Goal: Task Accomplishment & Management: Manage account settings

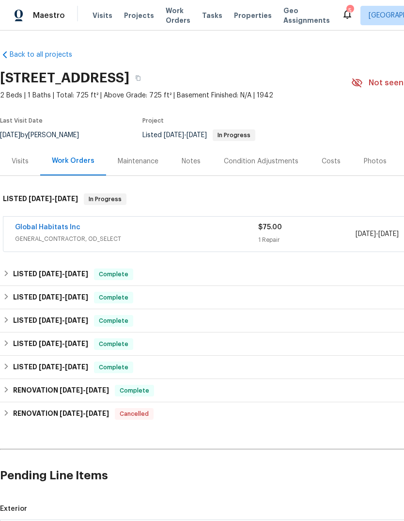
click at [56, 230] on link "Global Habitats Inc" at bounding box center [47, 227] width 65 height 7
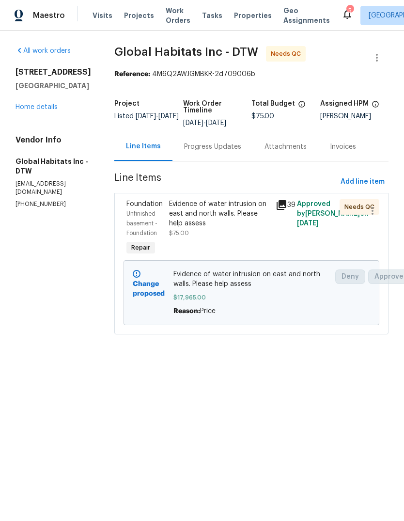
click at [29, 109] on div "20612 Kingsville St Harper Woods, MI 48225 Home details" at bounding box center [54, 89] width 76 height 45
click at [53, 110] on link "Home details" at bounding box center [37, 107] width 42 height 7
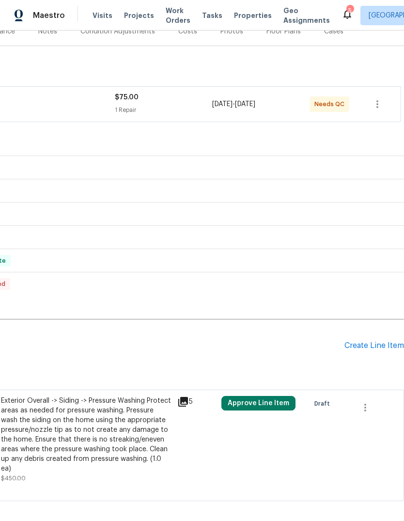
scroll to position [130, 143]
click at [377, 349] on div "Create Line Item" at bounding box center [375, 345] width 60 height 9
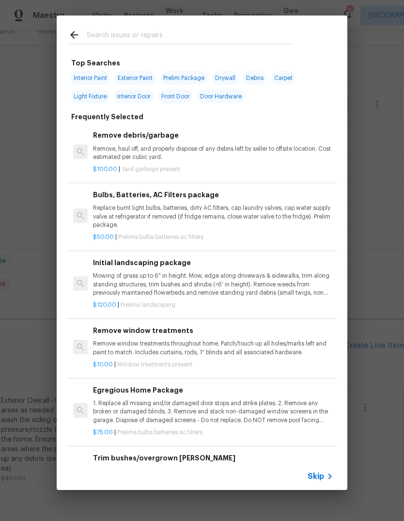
click at [205, 23] on div at bounding box center [180, 35] width 247 height 38
click at [207, 32] on input "text" at bounding box center [189, 36] width 205 height 15
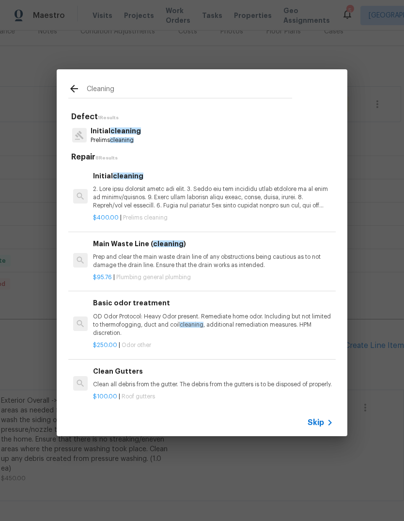
type input "Cleaning"
click at [206, 190] on p at bounding box center [213, 197] width 240 height 25
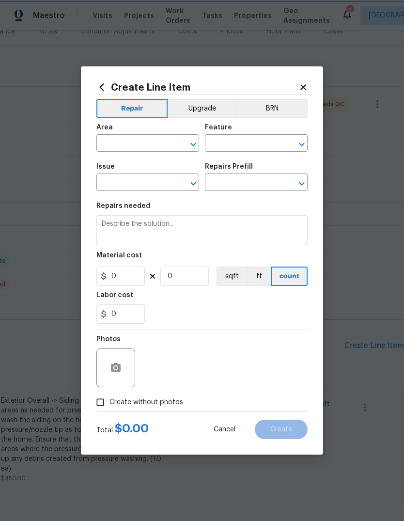
type input "Home Readiness Packages"
type input "Initial cleaning"
type textarea "1. Wipe down exterior doors and trim. 2. Clean out all exterior light fixtures …"
type input "1"
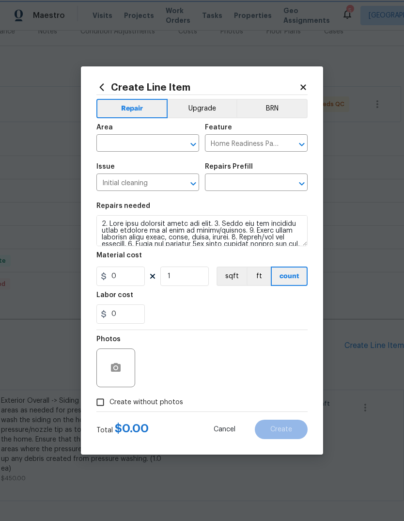
type input "Initial cleaning $400.00"
type input "400"
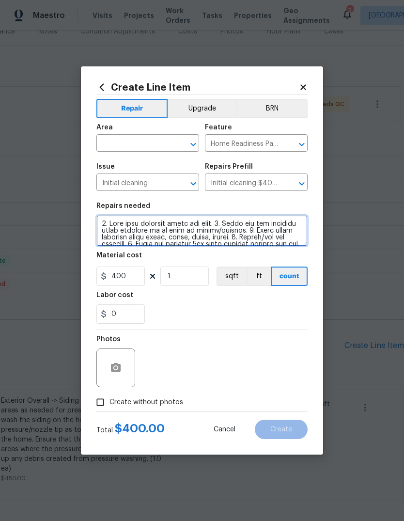
click at [102, 223] on textarea at bounding box center [201, 230] width 211 height 31
click at [205, 225] on textarea at bounding box center [201, 230] width 211 height 31
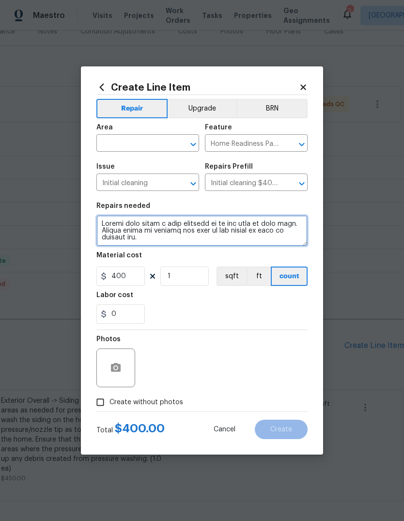
type textarea "Please give house a full cleaning as we had lots of work done. Please focus on …"
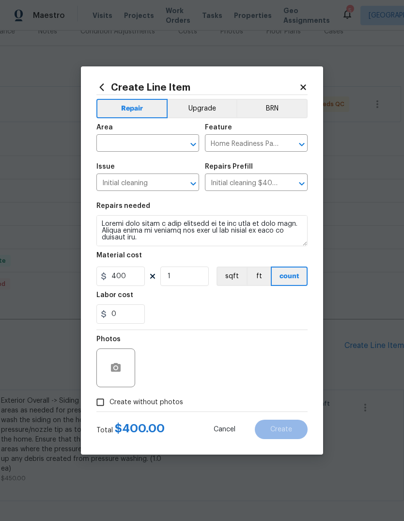
click at [159, 148] on input "text" at bounding box center [134, 144] width 76 height 15
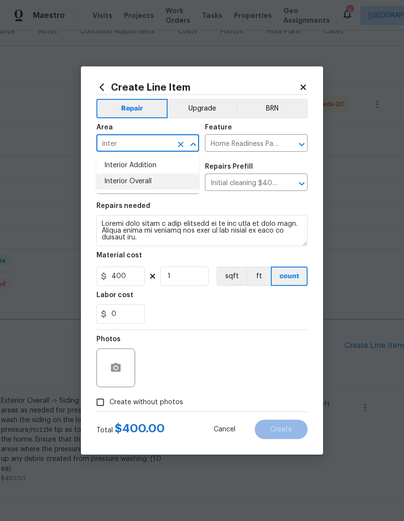
click at [162, 178] on li "Interior Overall" at bounding box center [147, 182] width 103 height 16
type input "Interior Overall"
click at [127, 273] on input "400" at bounding box center [120, 276] width 48 height 19
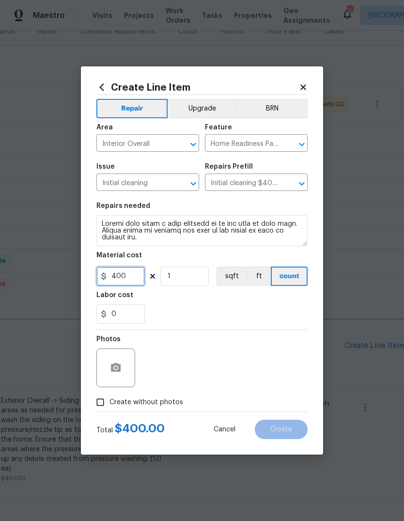
click at [122, 278] on input "400" at bounding box center [120, 276] width 48 height 19
click at [121, 277] on input "400" at bounding box center [120, 276] width 48 height 19
type input "150"
click at [176, 223] on textarea at bounding box center [201, 230] width 211 height 31
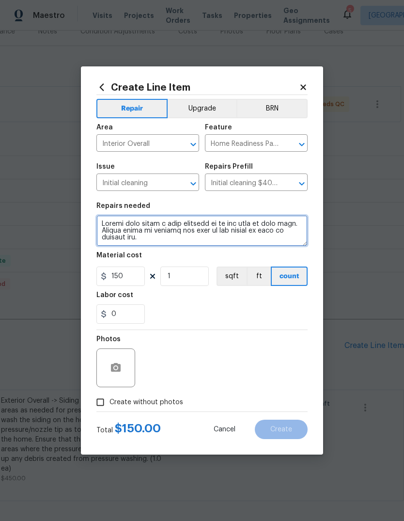
click at [202, 230] on textarea at bounding box center [201, 230] width 211 height 31
click at [202, 223] on textarea at bounding box center [201, 230] width 211 height 31
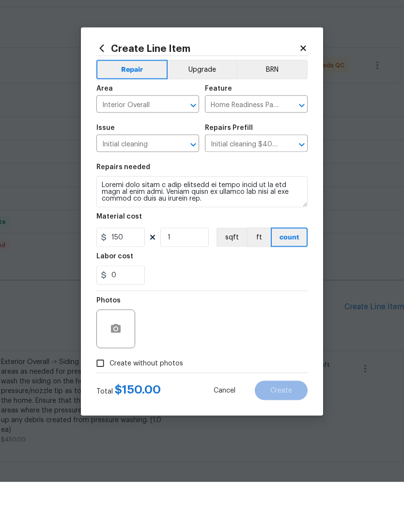
click at [244, 304] on div "0" at bounding box center [201, 313] width 211 height 19
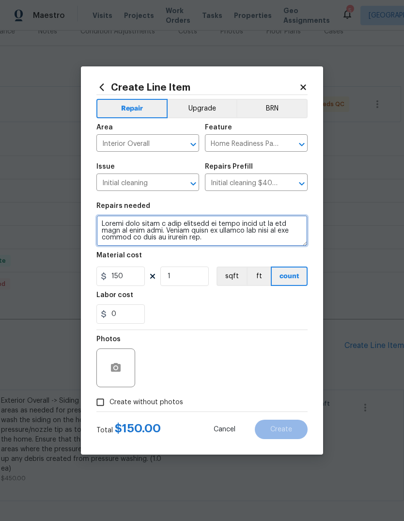
click at [158, 237] on textarea at bounding box center [201, 230] width 211 height 31
click at [160, 239] on textarea at bounding box center [201, 230] width 211 height 31
type textarea "Please give house a full cleaning on first floor as we had lots of work done. P…"
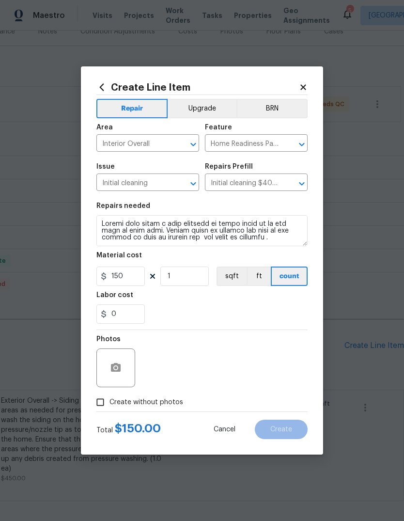
click at [242, 295] on div "Labor cost" at bounding box center [201, 298] width 211 height 13
click at [124, 277] on input "150" at bounding box center [120, 276] width 48 height 19
click at [183, 309] on div "0" at bounding box center [201, 313] width 211 height 19
click at [146, 411] on label "Create without photos" at bounding box center [137, 402] width 92 height 18
click at [110, 411] on input "Create without photos" at bounding box center [100, 402] width 18 height 18
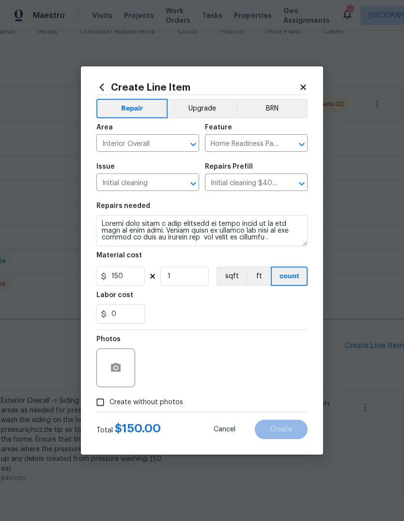
checkbox input "true"
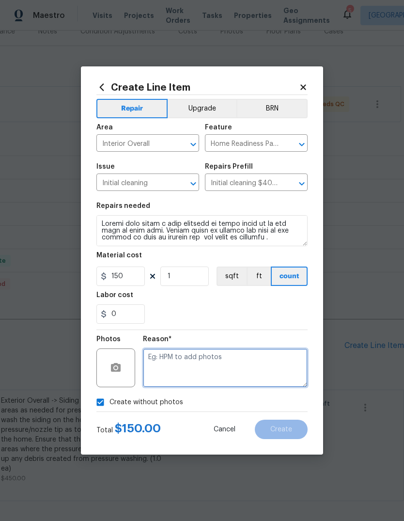
click at [202, 367] on textarea at bounding box center [225, 367] width 165 height 39
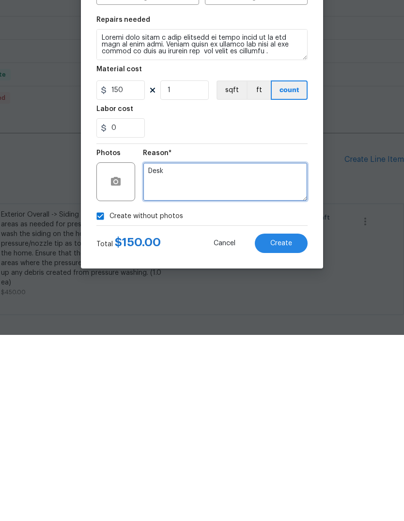
type textarea "Desk"
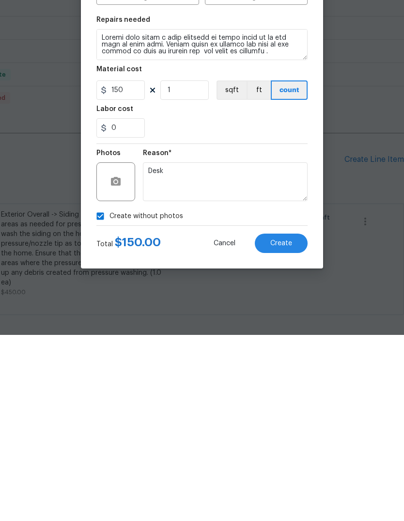
click at [286, 426] on span "Create" at bounding box center [281, 429] width 22 height 7
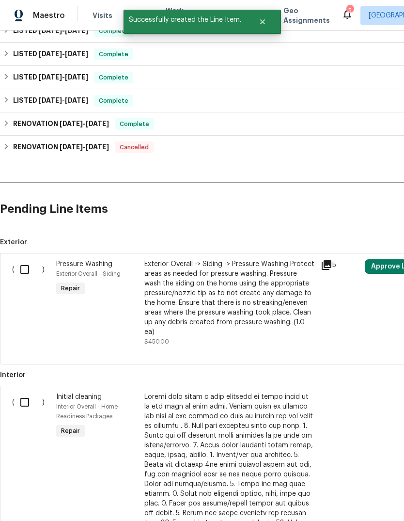
scroll to position [267, 0]
click at [29, 392] on input "checkbox" at bounding box center [29, 402] width 28 height 20
checkbox input "true"
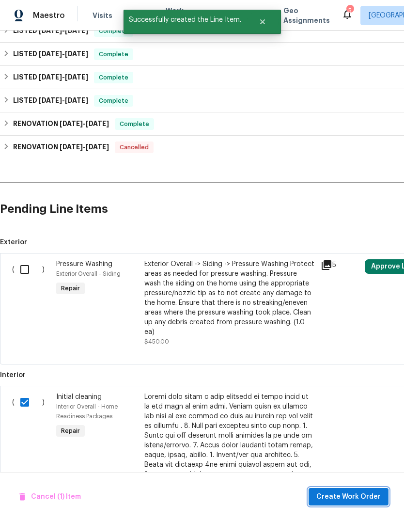
click at [327, 489] on button "Create Work Order" at bounding box center [349, 497] width 80 height 18
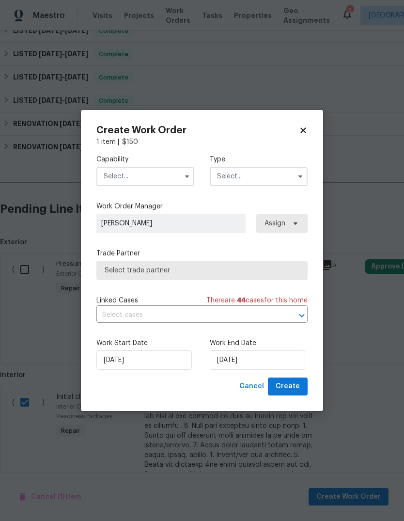
click at [157, 176] on input "text" at bounding box center [145, 176] width 98 height 19
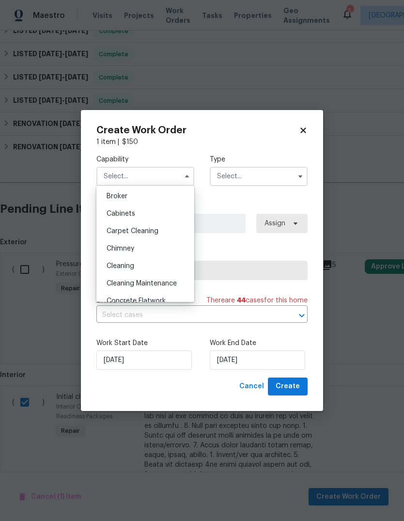
scroll to position [74, 0]
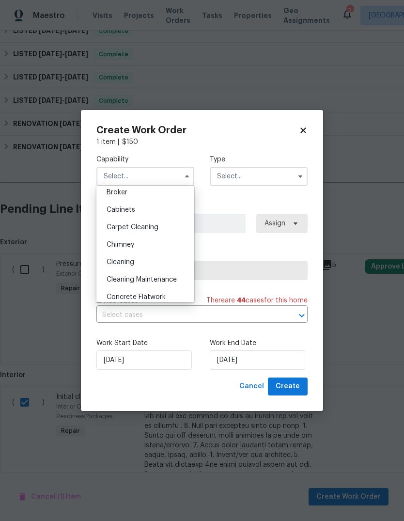
click at [149, 261] on div "Cleaning" at bounding box center [145, 261] width 93 height 17
type input "Cleaning"
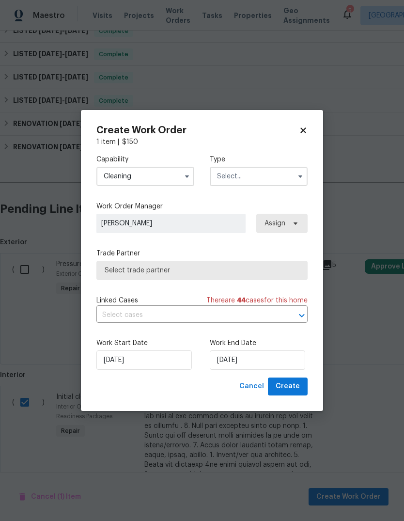
click at [270, 173] on input "text" at bounding box center [259, 176] width 98 height 19
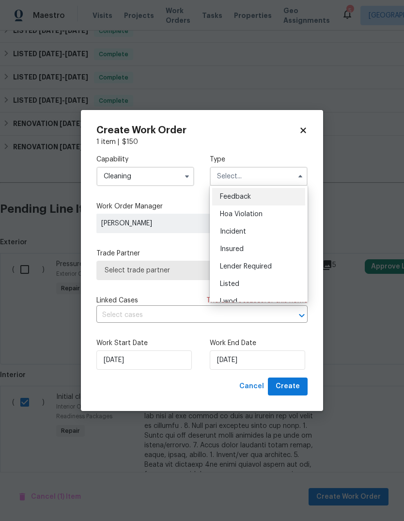
scroll to position [46, 0]
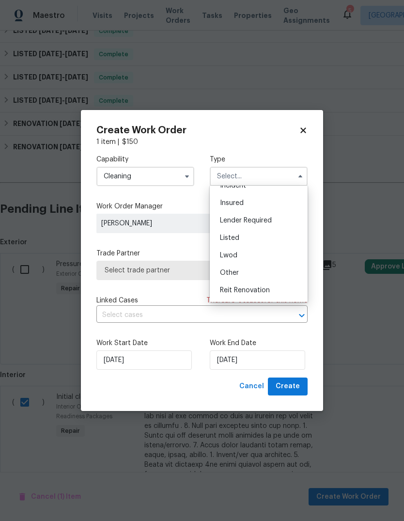
click at [258, 239] on div "Listed" at bounding box center [258, 237] width 93 height 17
type input "Listed"
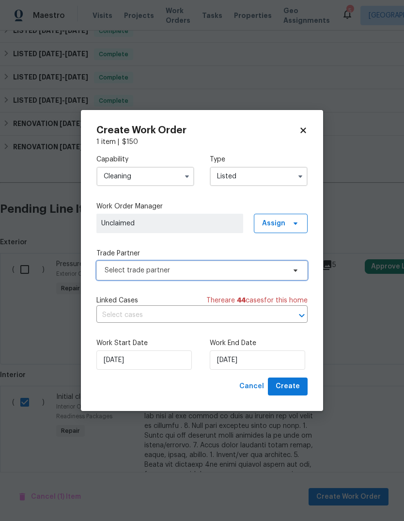
click at [212, 272] on span "Select trade partner" at bounding box center [195, 271] width 181 height 10
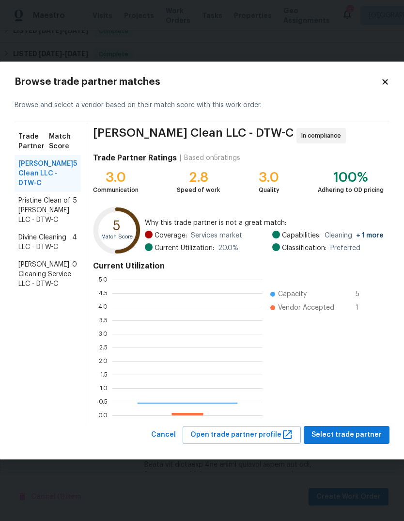
scroll to position [136, 150]
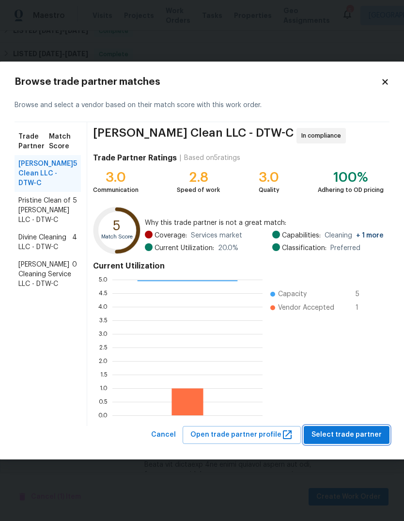
click at [348, 431] on span "Select trade partner" at bounding box center [347, 435] width 70 height 12
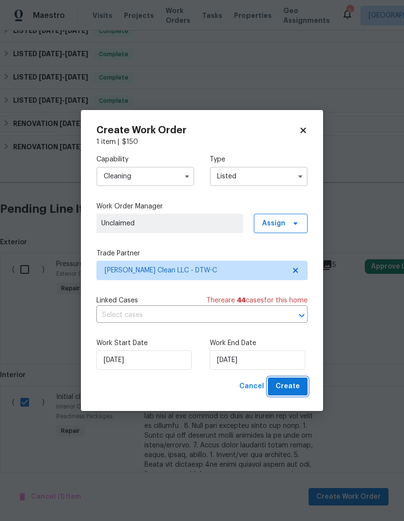
click at [287, 393] on button "Create" at bounding box center [288, 387] width 40 height 18
checkbox input "false"
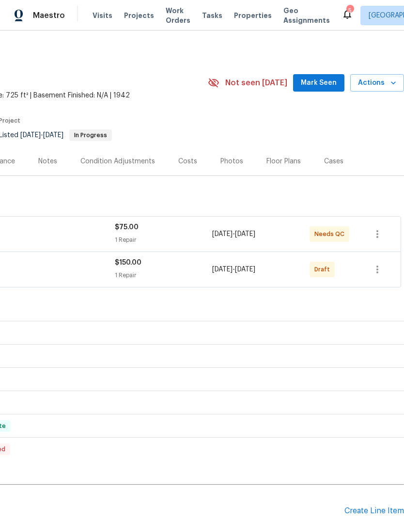
scroll to position [0, 143]
click at [316, 74] on button "Mark Seen" at bounding box center [318, 83] width 51 height 18
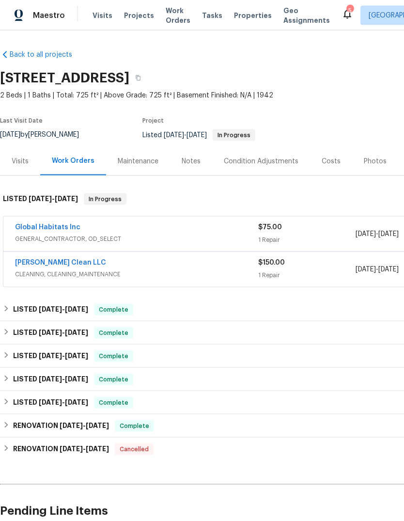
scroll to position [0, 0]
click at [342, 11] on icon at bounding box center [348, 14] width 12 height 12
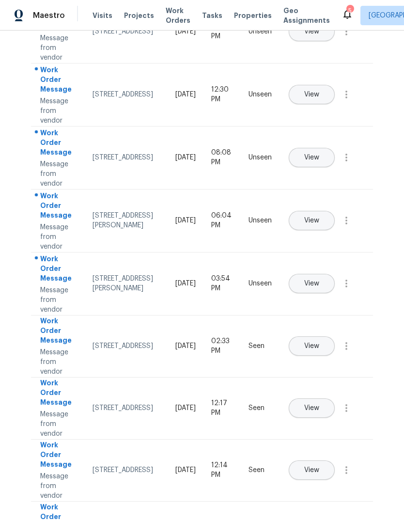
scroll to position [125, 0]
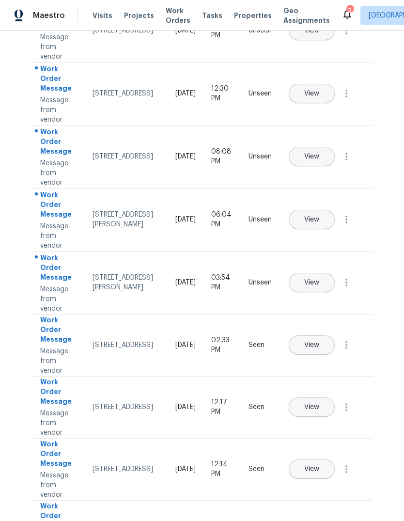
click at [319, 279] on span "View" at bounding box center [311, 282] width 15 height 7
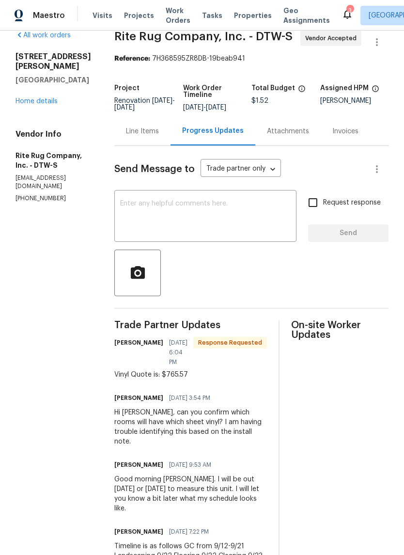
scroll to position [15, 0]
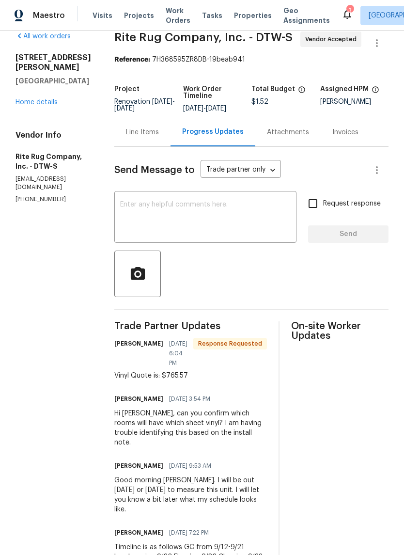
click at [158, 137] on div "Line Items" at bounding box center [142, 132] width 33 height 10
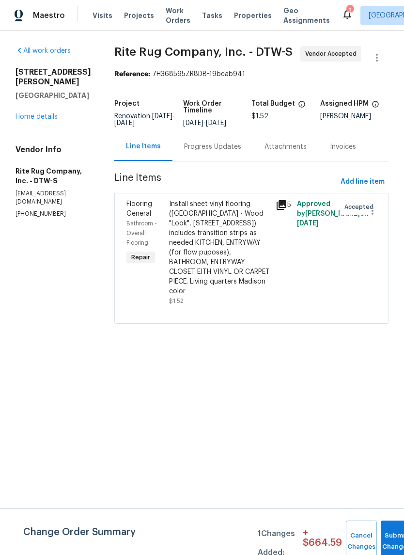
click at [237, 152] on div "Progress Updates" at bounding box center [212, 147] width 57 height 10
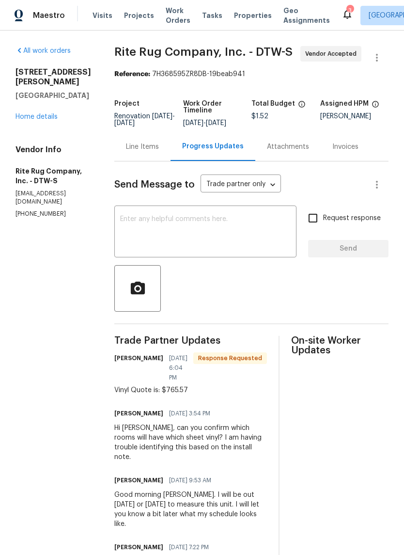
click at [210, 245] on textarea at bounding box center [205, 233] width 171 height 34
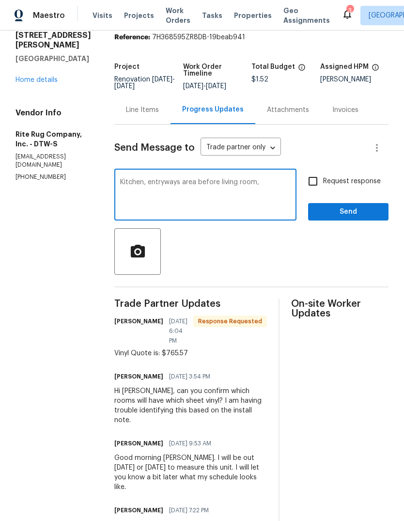
scroll to position [36, 0]
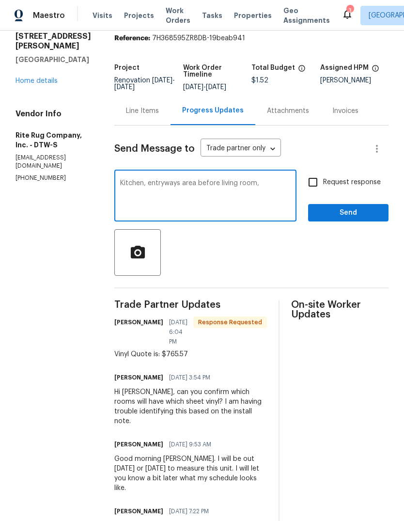
click at [191, 189] on textarea "Kitchen, entryways area before living room," at bounding box center [205, 197] width 171 height 34
type textarea "Kitchen, entryway area before living room,"
click at [276, 192] on textarea "Kitchen, entryway area before living room," at bounding box center [205, 197] width 171 height 34
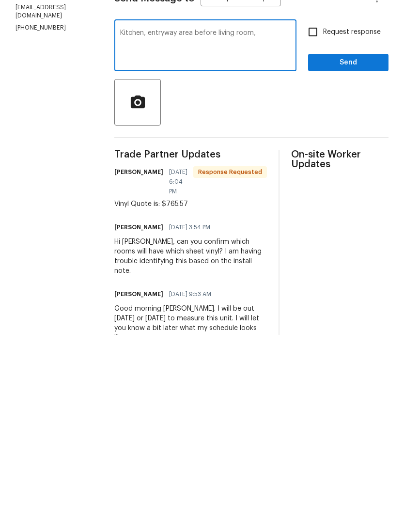
scroll to position [0, 0]
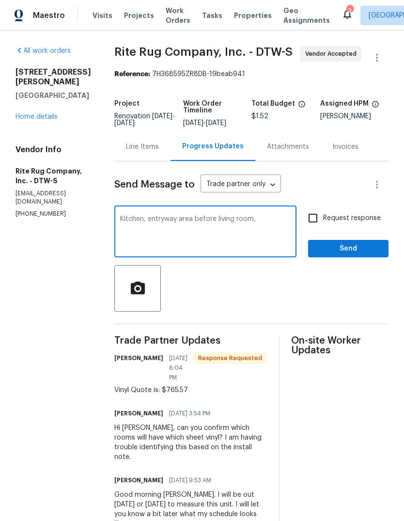
click at [137, 216] on textarea "Kitchen, entryway area before living room," at bounding box center [205, 233] width 171 height 34
click at [138, 216] on textarea "Kitchen, entryway area before living room," at bounding box center [205, 233] width 171 height 34
click at [153, 132] on div "Line Items" at bounding box center [142, 146] width 56 height 29
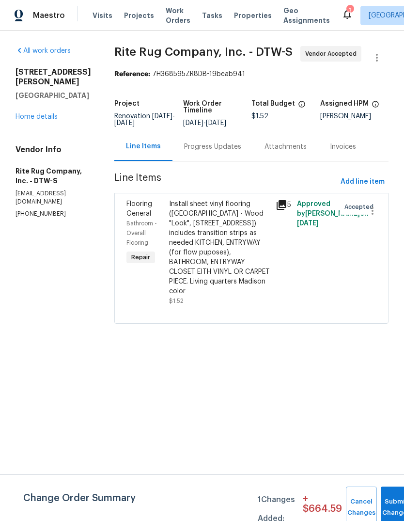
click at [217, 152] on div "Progress Updates" at bounding box center [212, 147] width 57 height 10
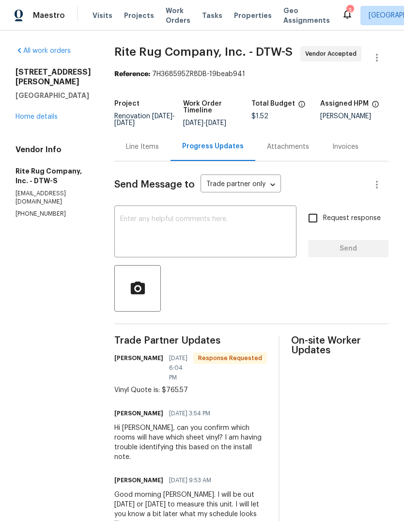
click at [210, 237] on textarea at bounding box center [205, 233] width 171 height 34
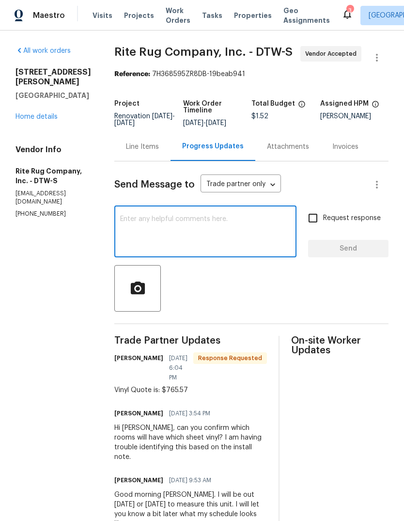
click at [151, 224] on textarea at bounding box center [205, 233] width 171 height 34
paste textarea "Kitchen, entryway area before living room,"
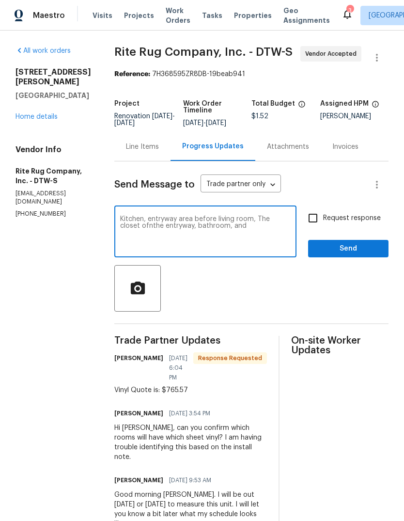
click at [159, 232] on textarea "Kitchen, entryway area before living room, The closet ofnthe entryway, bathroom…" at bounding box center [205, 233] width 171 height 34
type textarea "Kitchen, entryway area before living room, The closet of the entryway, bathroom…"
click at [260, 229] on textarea "Kitchen, entryway area before living room, The closet of the entryway, bathroom…" at bounding box center [205, 233] width 171 height 34
click at [134, 224] on textarea "Kitchen, entryway area before living room, The closet of the entryway, bathroom…" at bounding box center [205, 233] width 171 height 34
click at [133, 224] on textarea "Kitchen, entryway area before living room, The closet of the entryway, bathroom…" at bounding box center [205, 233] width 171 height 34
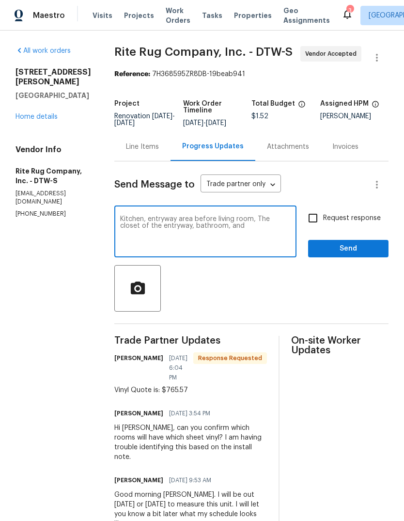
click at [159, 152] on div "Line Items" at bounding box center [142, 147] width 33 height 10
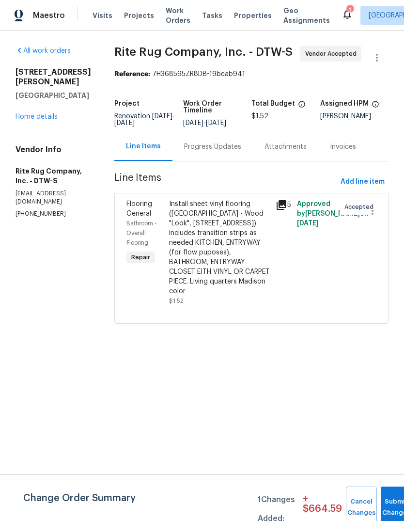
click at [224, 152] on div "Progress Updates" at bounding box center [212, 147] width 57 height 10
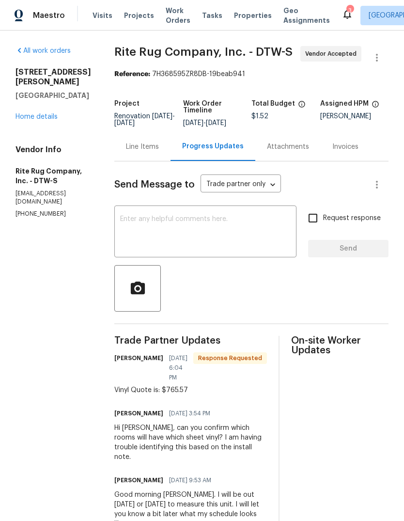
click at [194, 238] on textarea at bounding box center [205, 233] width 171 height 34
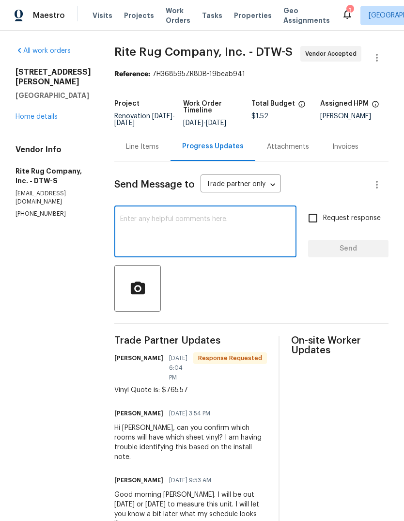
click at [148, 220] on div "x ​" at bounding box center [205, 232] width 182 height 49
click at [137, 235] on textarea at bounding box center [205, 233] width 171 height 34
paste textarea "Kitchen, entryway area before living room, The closet of the entryway, bathroom…"
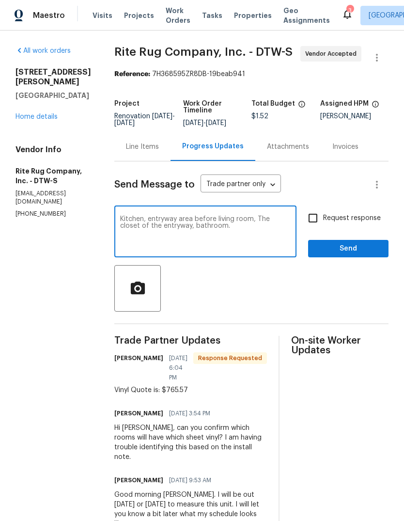
type textarea "Kitchen, entryway area before living room, The closet of the entryway, bathroom."
click at [352, 255] on span "Send" at bounding box center [348, 249] width 65 height 12
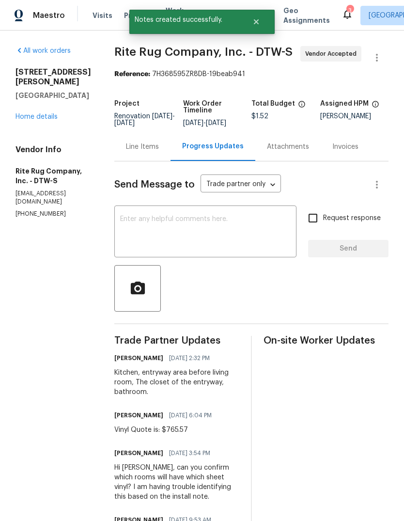
click at [242, 241] on textarea at bounding box center [205, 233] width 171 height 34
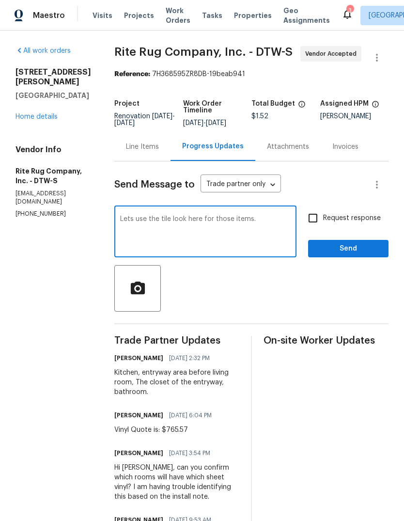
type textarea "Lets use the tile look here for those items."
click at [368, 223] on span "Request response" at bounding box center [352, 218] width 58 height 10
click at [323, 228] on input "Request response" at bounding box center [313, 218] width 20 height 20
checkbox input "true"
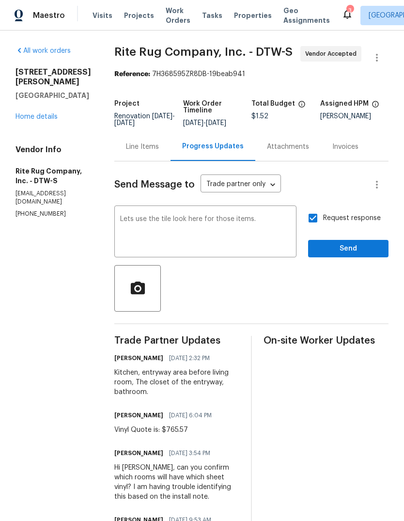
click at [274, 229] on textarea "Lets use the tile look here for those items." at bounding box center [205, 233] width 171 height 34
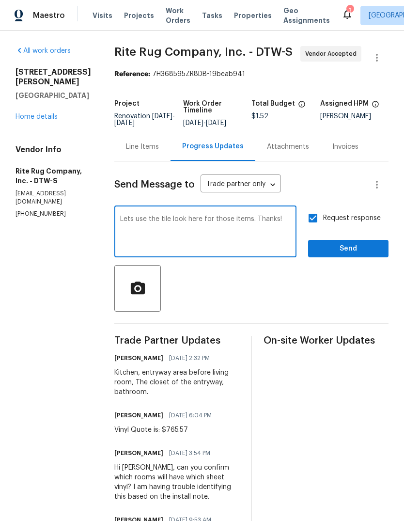
click at [167, 228] on textarea "Lets use the tile look here for those items. Thanks!" at bounding box center [205, 233] width 171 height 34
click at [179, 225] on textarea "Lets use the ‘tile look here for those items. Thanks!" at bounding box center [205, 233] width 171 height 34
type textarea "Lets use the ‘tile’ look here for those items. Thanks!"
click at [346, 253] on span "Send" at bounding box center [348, 249] width 65 height 12
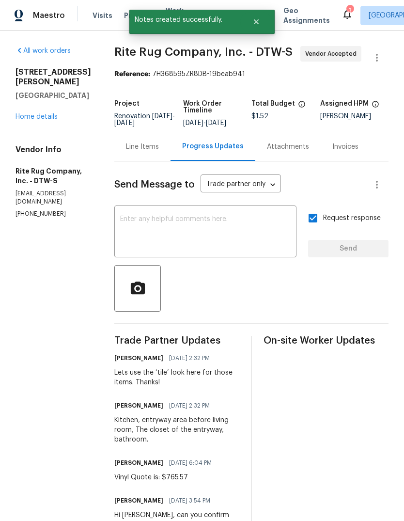
click at [49, 113] on link "Home details" at bounding box center [37, 116] width 42 height 7
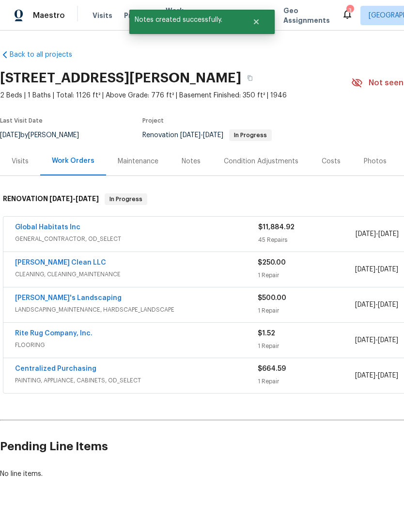
click at [344, 17] on icon at bounding box center [348, 15] width 8 height 10
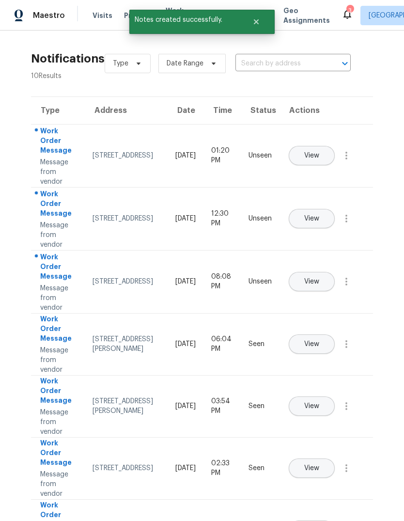
click at [331, 276] on button "View" at bounding box center [312, 281] width 46 height 19
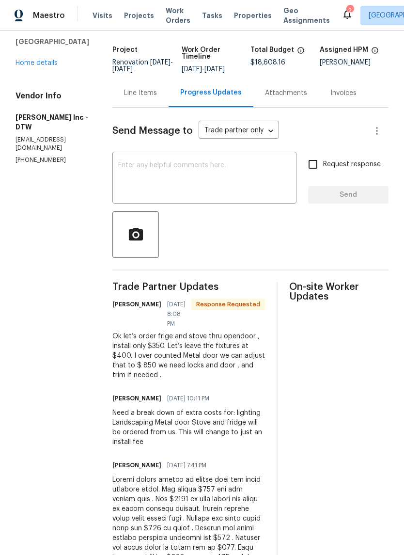
scroll to position [54, 0]
click at [135, 94] on div "Line Items" at bounding box center [140, 93] width 33 height 10
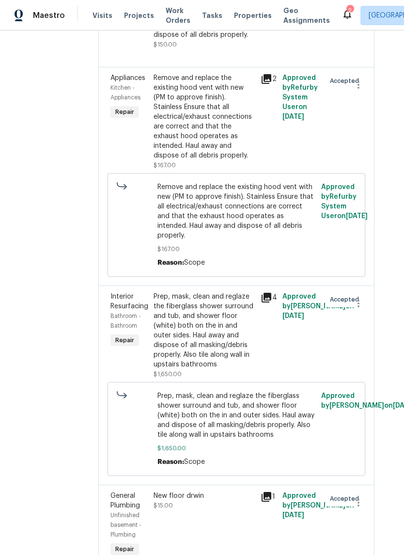
click at [342, 16] on icon at bounding box center [348, 14] width 12 height 12
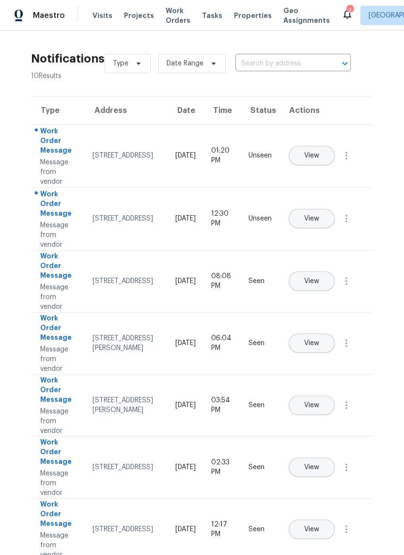
click at [319, 215] on span "View" at bounding box center [311, 218] width 15 height 7
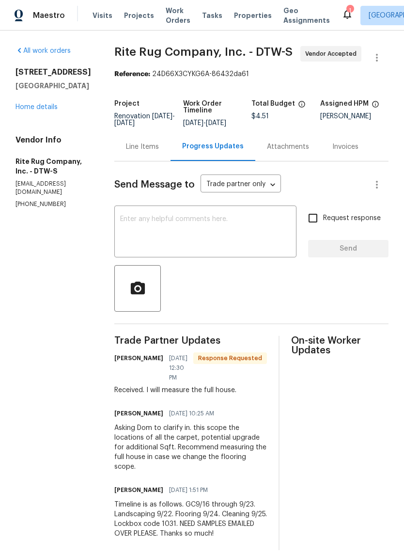
click at [342, 10] on icon at bounding box center [348, 14] width 12 height 12
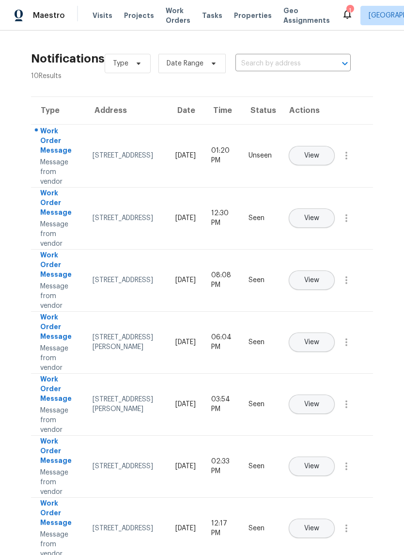
click at [335, 208] on button "View" at bounding box center [312, 217] width 46 height 19
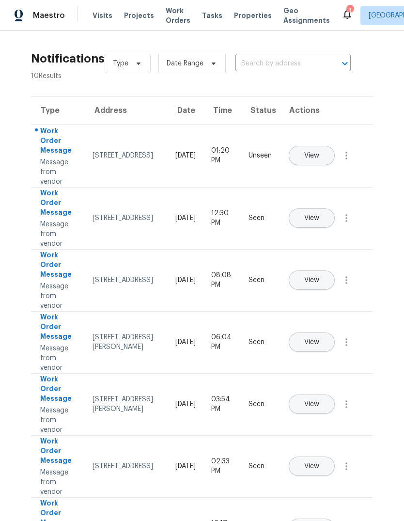
click at [319, 215] on span "View" at bounding box center [311, 218] width 15 height 7
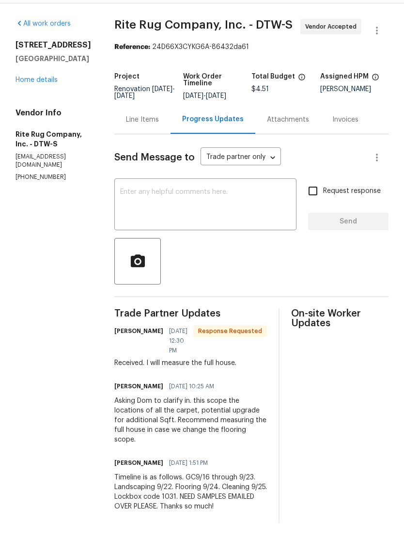
scroll to position [10, 0]
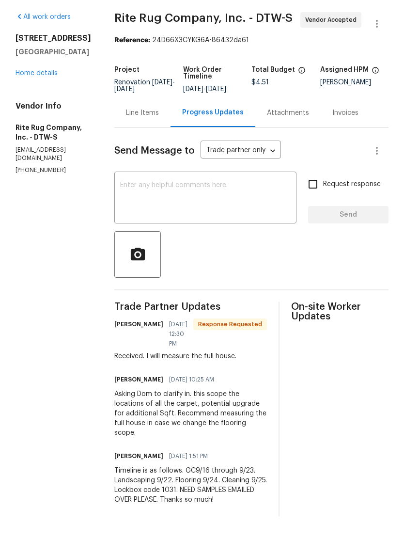
click at [158, 142] on div "Line Items" at bounding box center [142, 147] width 33 height 10
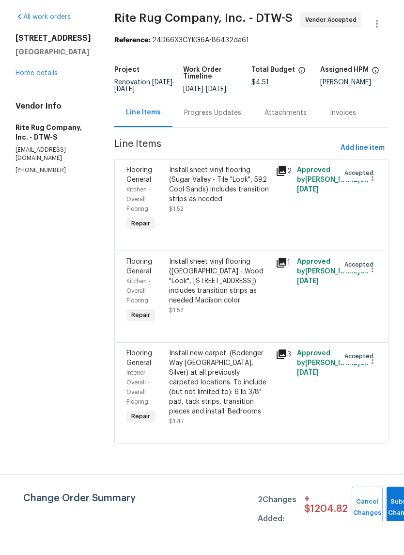
click at [279, 199] on icon at bounding box center [282, 205] width 12 height 12
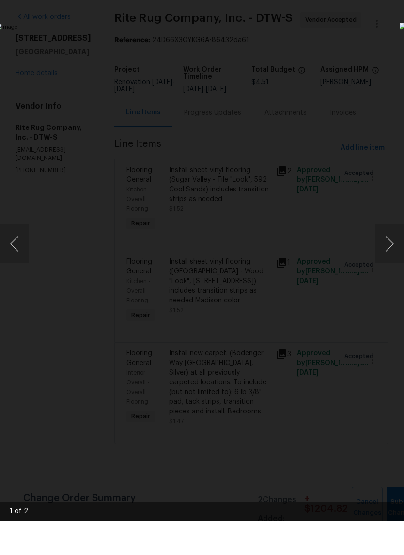
click at [390, 258] on button "Next image" at bounding box center [389, 277] width 29 height 39
click at [317, 57] on img "Lightbox" at bounding box center [156, 277] width 321 height 441
click at [317, 74] on img "Lightbox" at bounding box center [156, 277] width 321 height 441
click at [317, 101] on img "Lightbox" at bounding box center [156, 277] width 321 height 441
click at [120, 57] on img "Lightbox" at bounding box center [156, 277] width 321 height 441
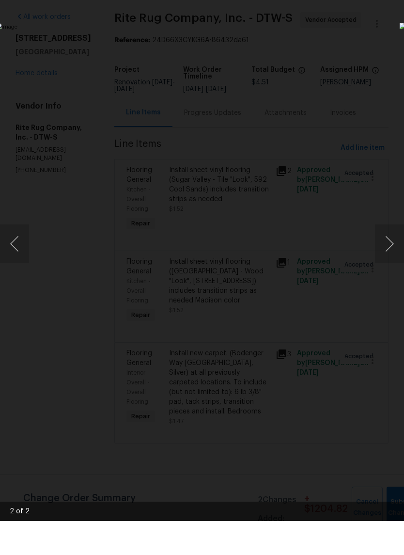
click at [317, 57] on img "Lightbox" at bounding box center [156, 277] width 321 height 441
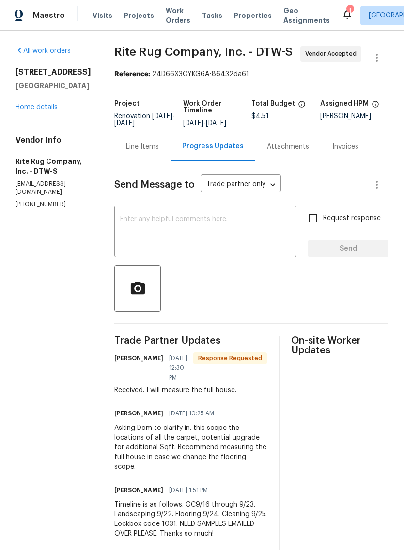
scroll to position [10, 0]
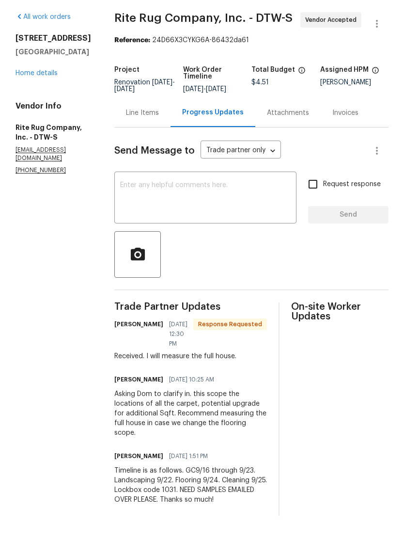
click at [144, 142] on div "Line Items" at bounding box center [142, 147] width 33 height 10
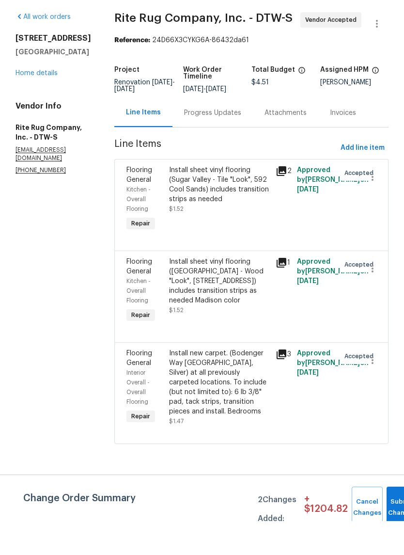
click at [284, 292] on icon at bounding box center [282, 297] width 10 height 10
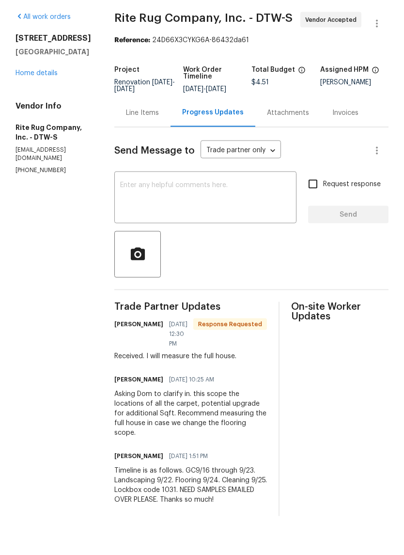
scroll to position [10, 0]
click at [153, 142] on div "Line Items" at bounding box center [142, 147] width 33 height 10
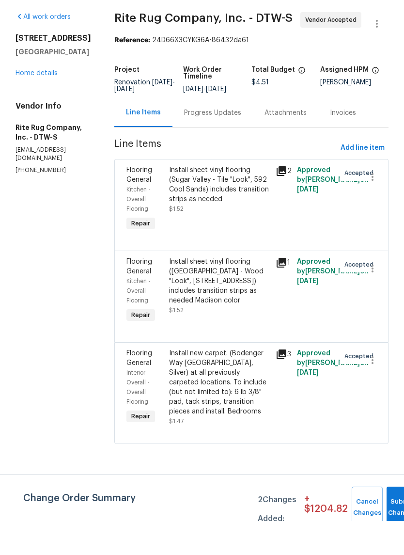
click at [286, 383] on icon at bounding box center [282, 388] width 10 height 10
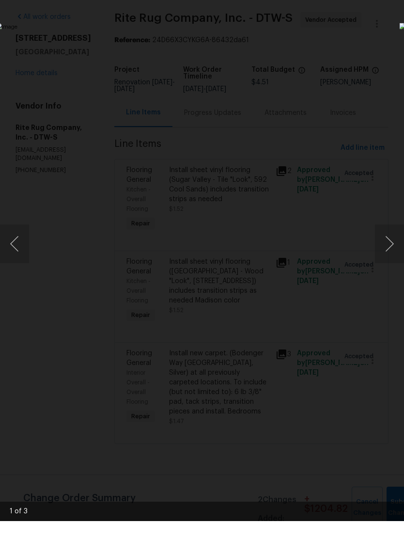
click at [394, 258] on button "Next image" at bounding box center [389, 277] width 29 height 39
click at [388, 258] on button "Next image" at bounding box center [389, 277] width 29 height 39
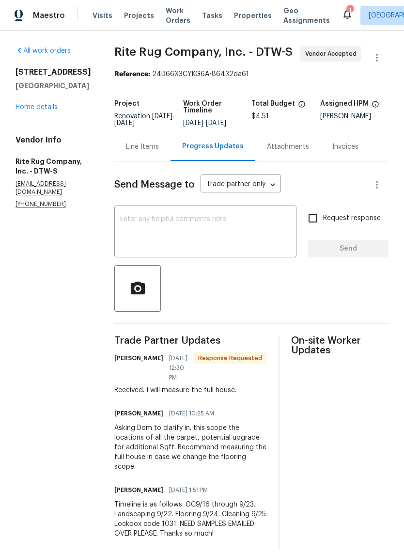
click at [342, 16] on icon at bounding box center [348, 14] width 12 height 12
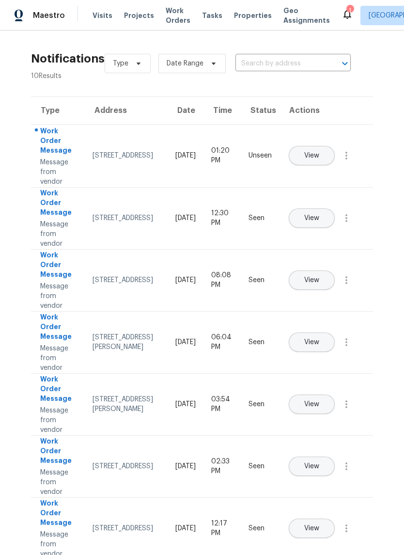
click at [319, 152] on span "View" at bounding box center [311, 155] width 15 height 7
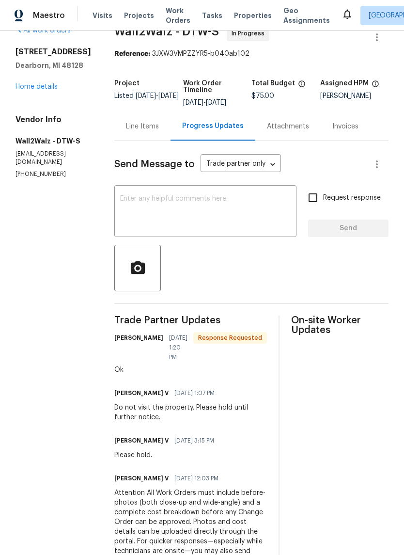
scroll to position [8, 0]
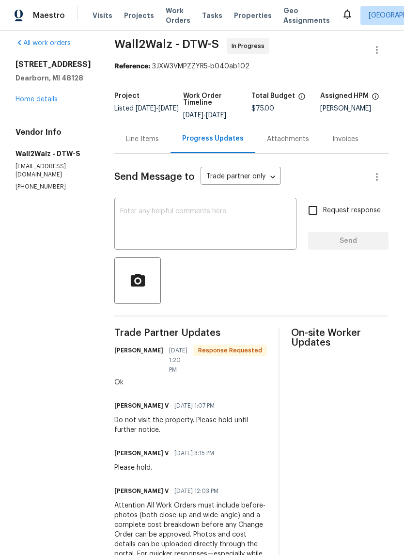
click at [142, 144] on div "Line Items" at bounding box center [142, 139] width 33 height 10
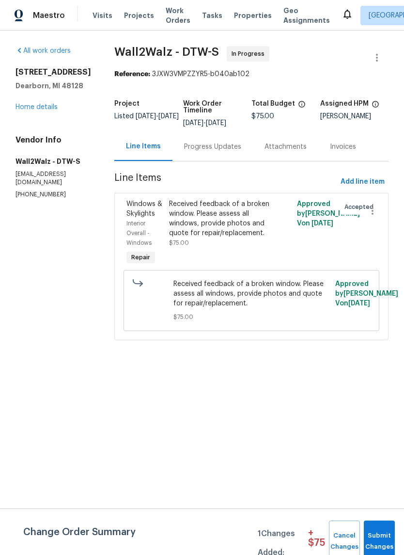
click at [208, 154] on div "Progress Updates" at bounding box center [213, 146] width 80 height 29
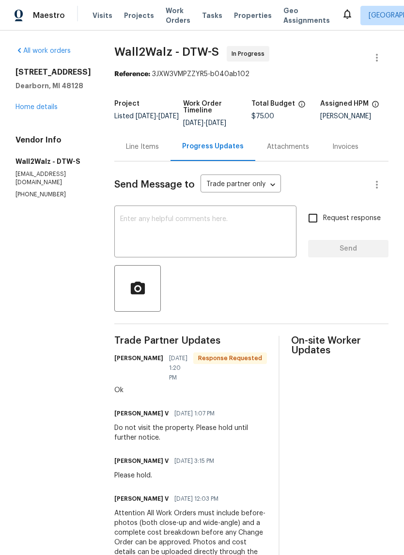
click at [139, 148] on div "Line Items" at bounding box center [142, 147] width 33 height 10
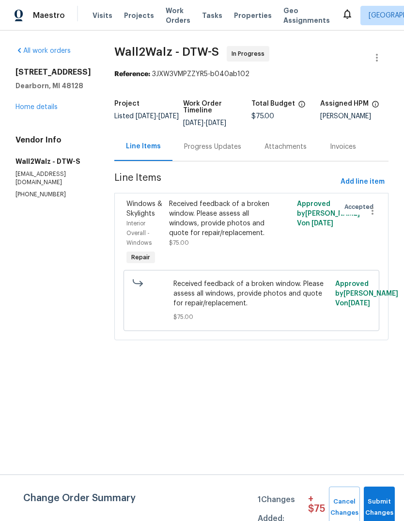
click at [204, 151] on div "Progress Updates" at bounding box center [212, 147] width 57 height 10
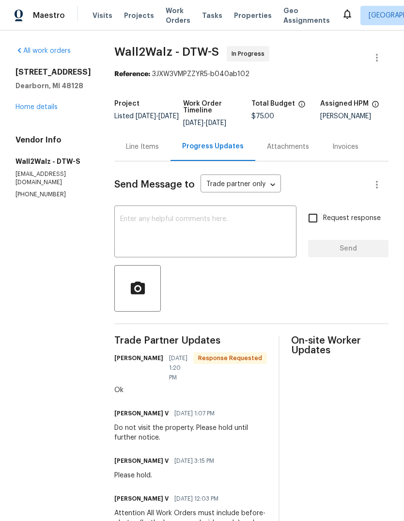
click at [42, 110] on link "Home details" at bounding box center [37, 107] width 42 height 7
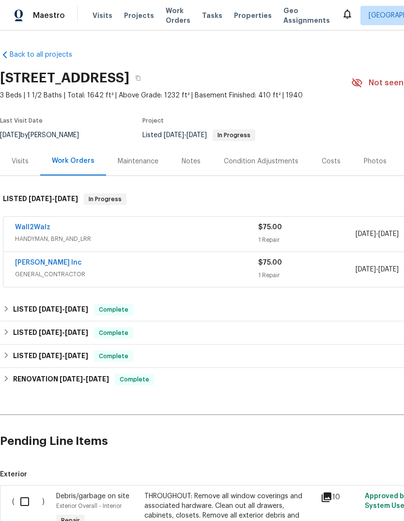
click at [53, 265] on link "[PERSON_NAME] Inc" at bounding box center [48, 262] width 67 height 7
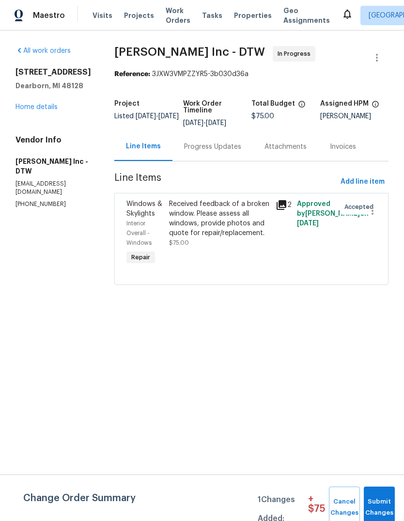
click at [214, 147] on div "Progress Updates" at bounding box center [212, 147] width 57 height 10
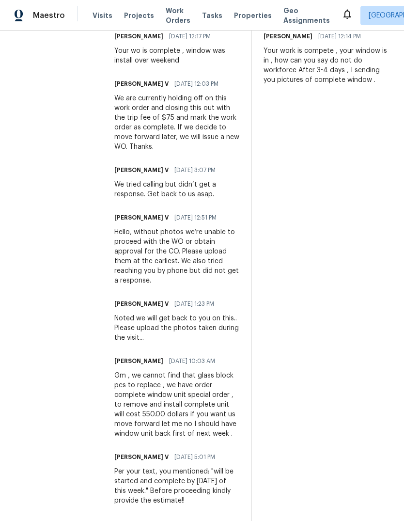
scroll to position [390, 0]
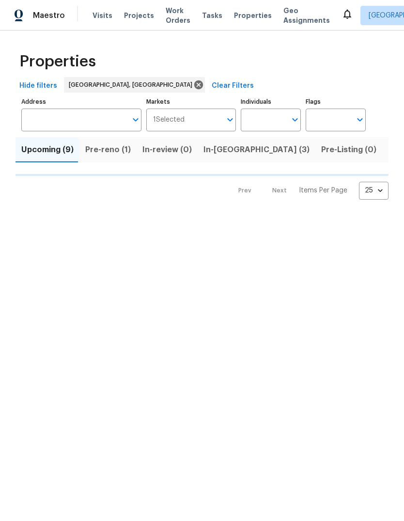
click at [382, 158] on button "Listed (14)" at bounding box center [408, 149] width 52 height 25
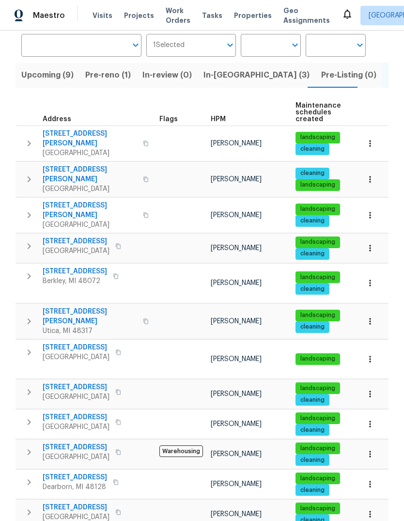
scroll to position [74, 0]
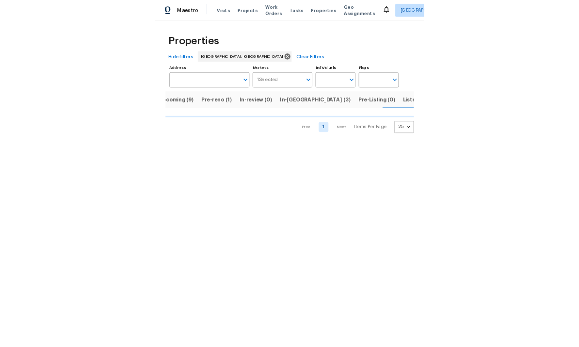
scroll to position [0, 16]
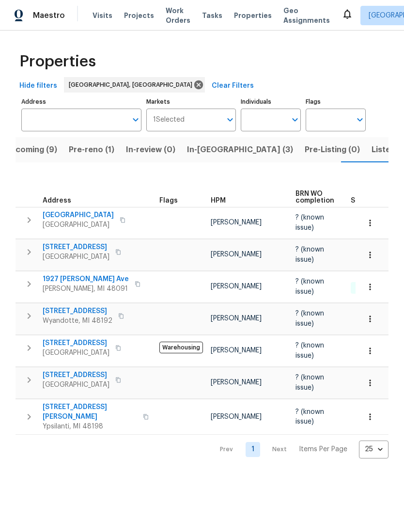
click at [393, 134] on div "Properties Hide filters Detroit, MI Clear Filters Address Address Markets 1 Sel…" at bounding box center [202, 252] width 404 height 443
click at [392, 134] on div "Properties Hide filters Detroit, MI Clear Filters Address Address Markets 1 Sel…" at bounding box center [202, 252] width 404 height 443
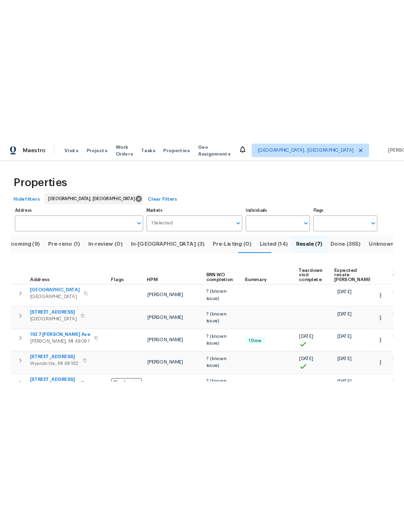
scroll to position [0, 0]
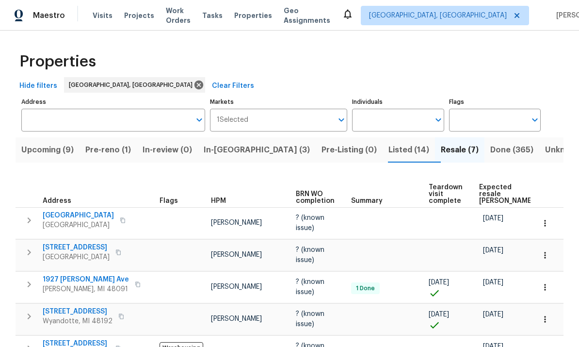
click at [404, 148] on span "Done (365)" at bounding box center [511, 150] width 43 height 14
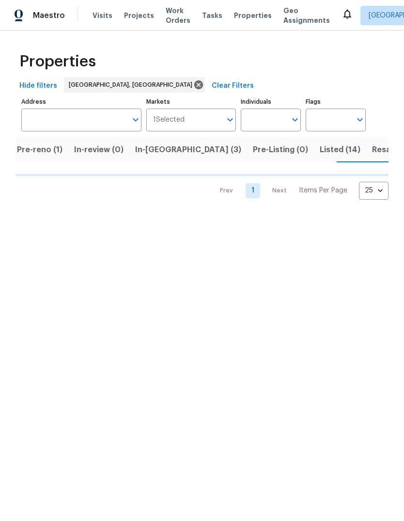
scroll to position [0, 70]
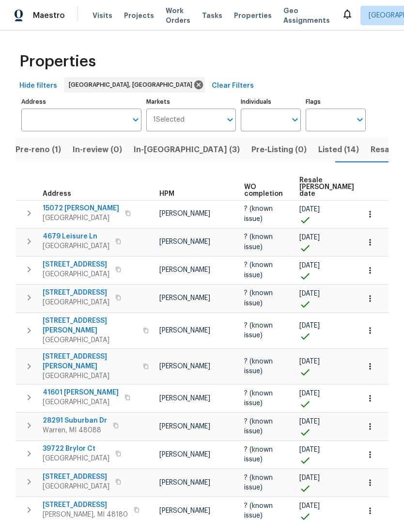
click at [303, 190] on span "Resale COE date" at bounding box center [327, 187] width 55 height 20
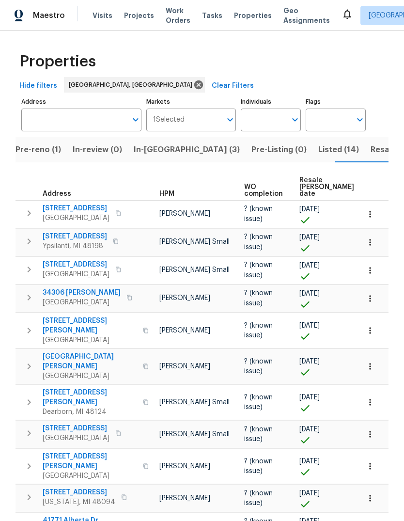
click at [310, 190] on span "Resale COE date" at bounding box center [327, 187] width 55 height 20
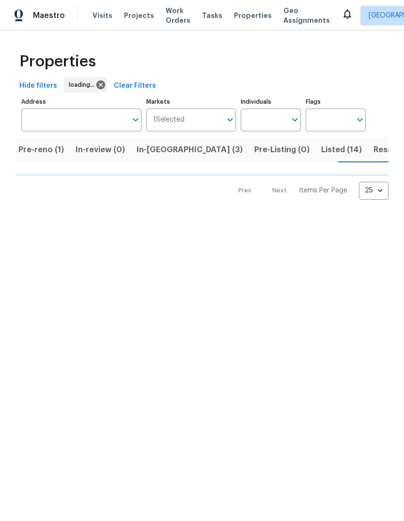
scroll to position [0, 70]
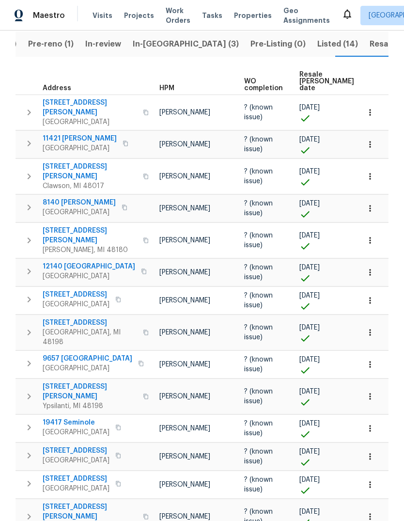
click at [82, 290] on span "[STREET_ADDRESS]" at bounding box center [76, 295] width 67 height 10
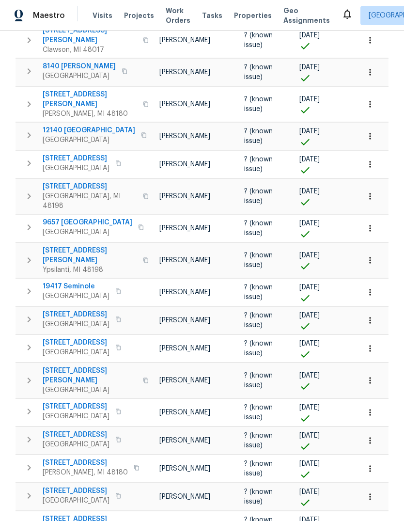
scroll to position [0, 70]
click at [79, 282] on span "19417 Seminole" at bounding box center [76, 287] width 67 height 10
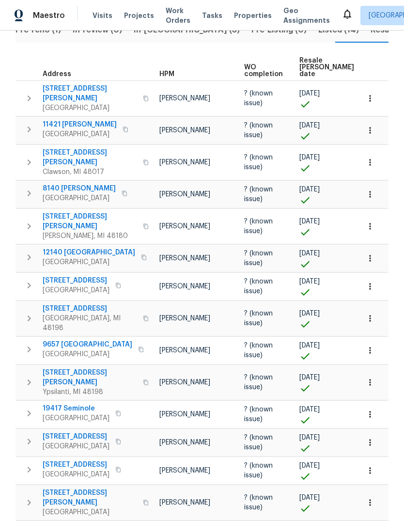
scroll to position [119, 0]
click at [73, 184] on span "8140 [PERSON_NAME]" at bounding box center [79, 189] width 73 height 10
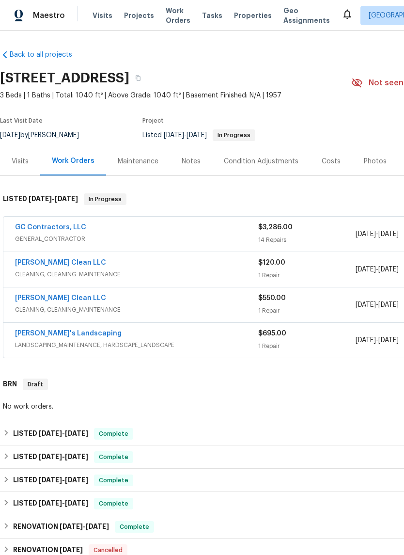
click at [368, 164] on div "Photos" at bounding box center [375, 162] width 23 height 10
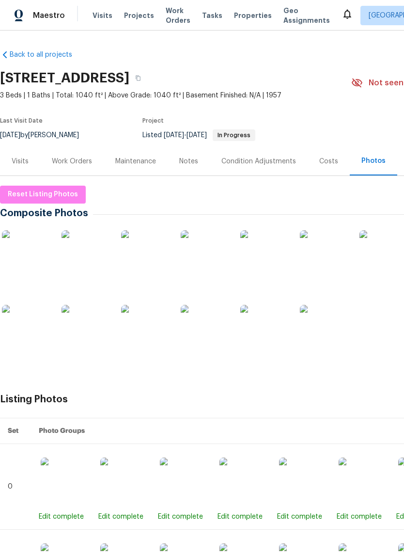
click at [281, 328] on img at bounding box center [264, 329] width 48 height 48
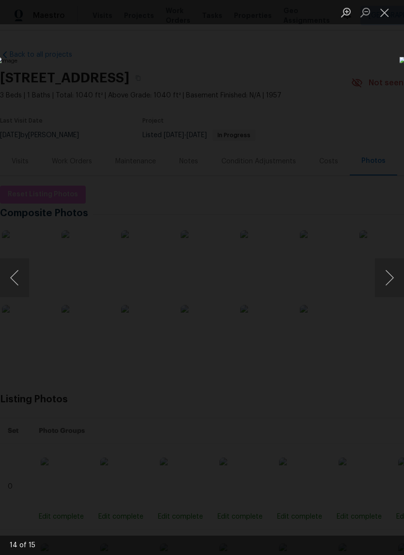
click at [383, 7] on button "Close lightbox" at bounding box center [384, 12] width 19 height 17
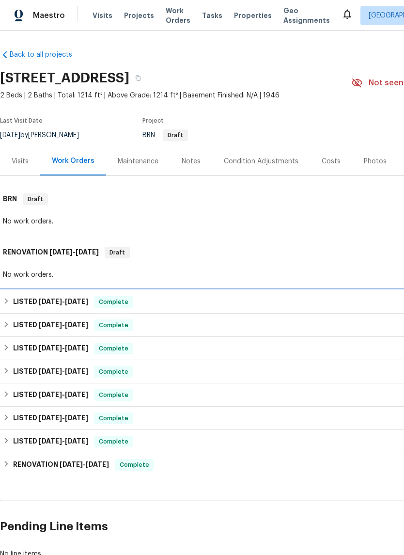
click at [120, 301] on span "Complete" at bounding box center [113, 302] width 37 height 10
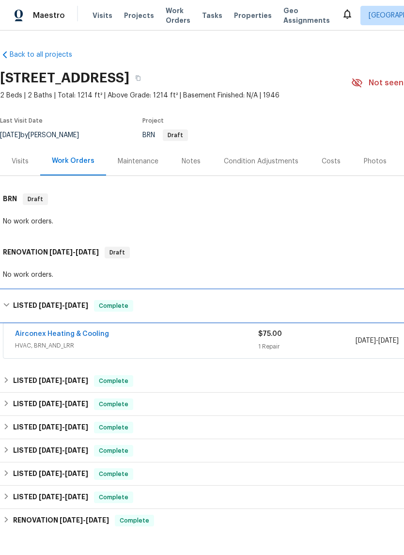
click at [116, 385] on span "Complete" at bounding box center [113, 381] width 37 height 10
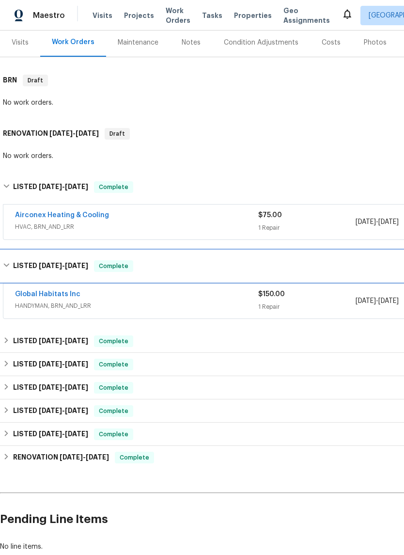
scroll to position [119, 0]
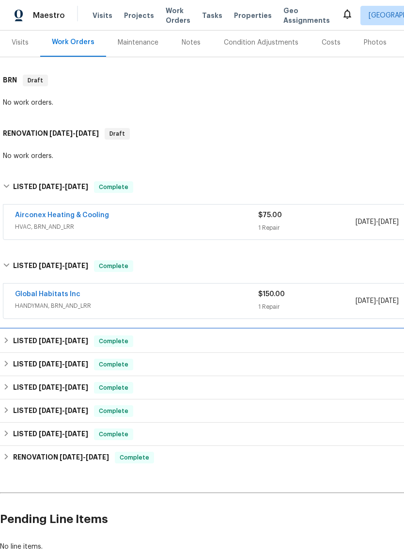
click at [109, 350] on div "LISTED [DATE] - [DATE] Complete" at bounding box center [274, 341] width 548 height 23
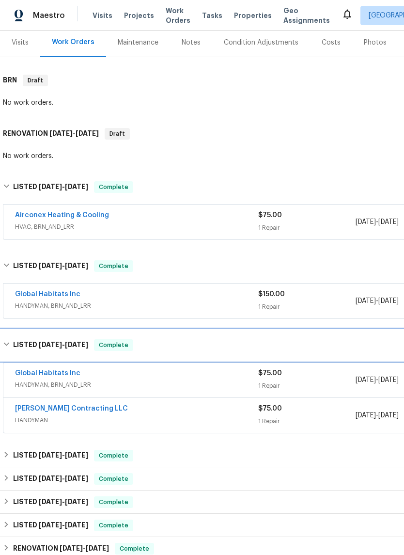
scroll to position [121, 5]
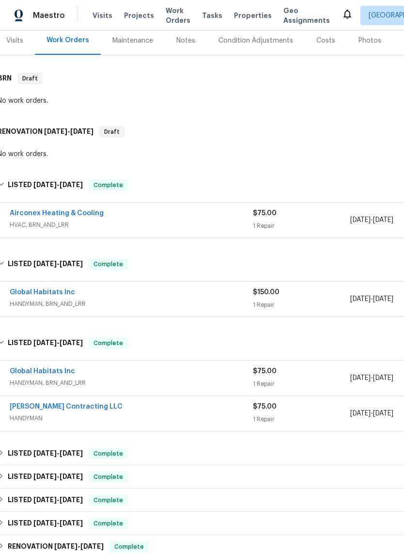
click at [66, 289] on link "Global Habitats Inc" at bounding box center [42, 292] width 65 height 7
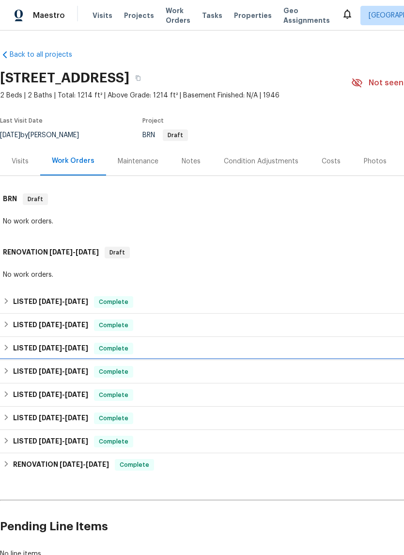
click at [112, 373] on span "Complete" at bounding box center [113, 372] width 37 height 10
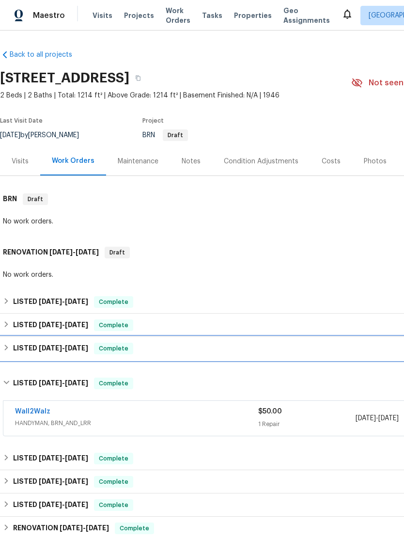
click at [110, 356] on div "LISTED [DATE] - [DATE] Complete" at bounding box center [274, 348] width 548 height 23
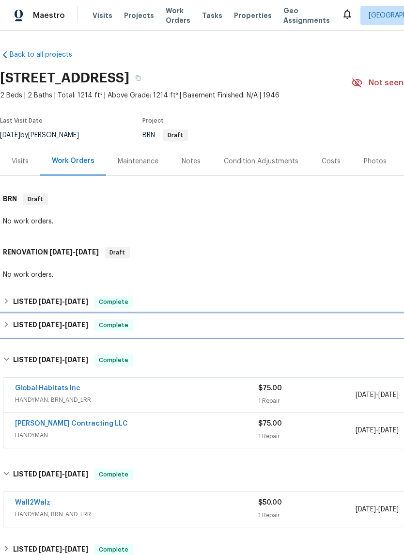
click at [121, 324] on span "Complete" at bounding box center [113, 325] width 37 height 10
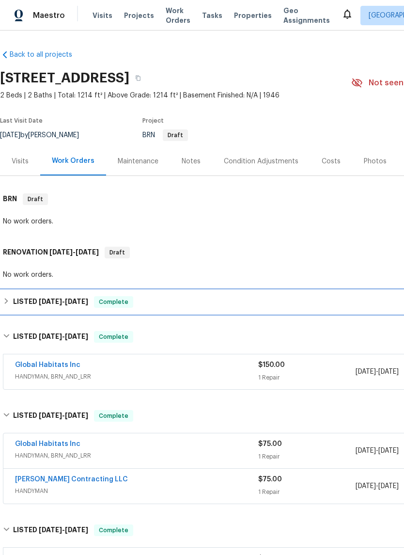
click at [112, 303] on span "Complete" at bounding box center [113, 302] width 37 height 10
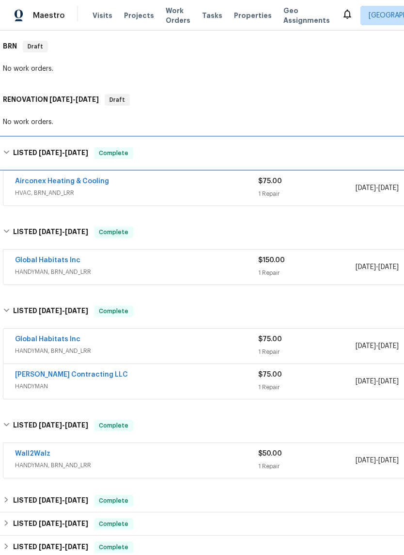
scroll to position [154, 0]
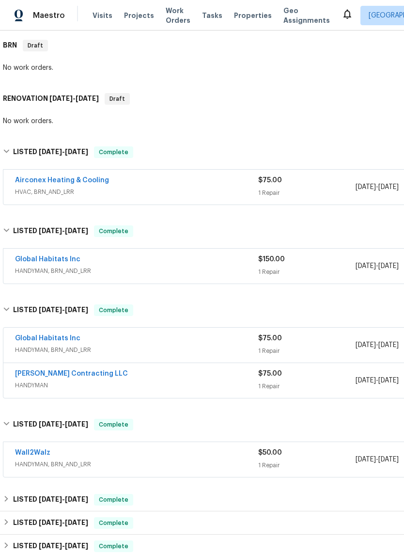
click at [80, 376] on link "[PERSON_NAME] Contracting LLC" at bounding box center [71, 373] width 113 height 7
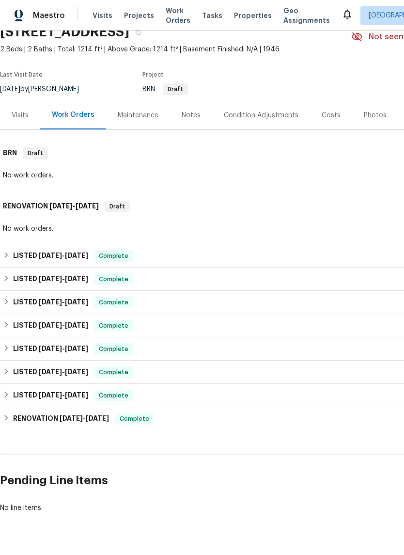
scroll to position [46, 0]
click at [120, 330] on span "Complete" at bounding box center [113, 326] width 37 height 10
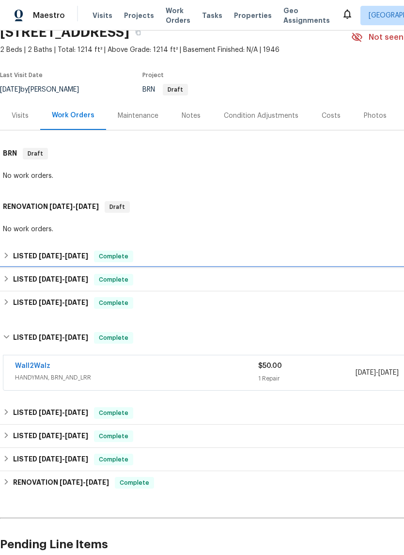
click at [137, 285] on div "LISTED [DATE] - [DATE] Complete" at bounding box center [274, 279] width 548 height 23
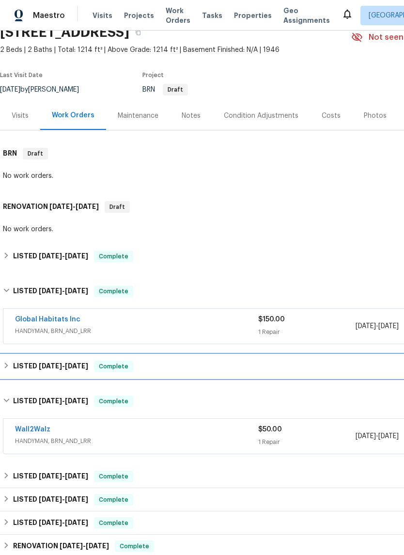
click at [142, 368] on div "LISTED [DATE] - [DATE] Complete" at bounding box center [274, 367] width 542 height 12
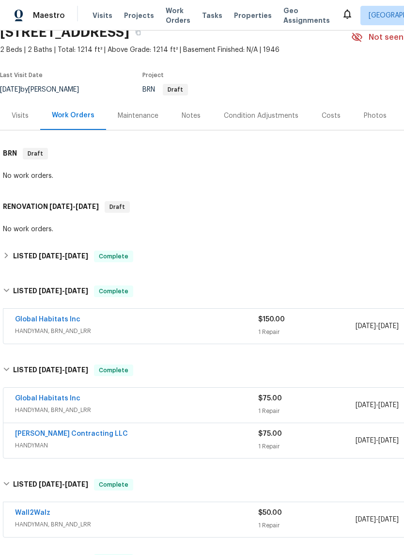
click at [62, 401] on link "Global Habitats Inc" at bounding box center [47, 398] width 65 height 7
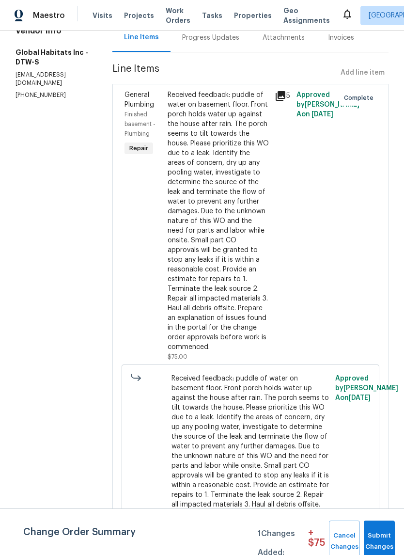
click at [211, 39] on div "Progress Updates" at bounding box center [210, 38] width 57 height 10
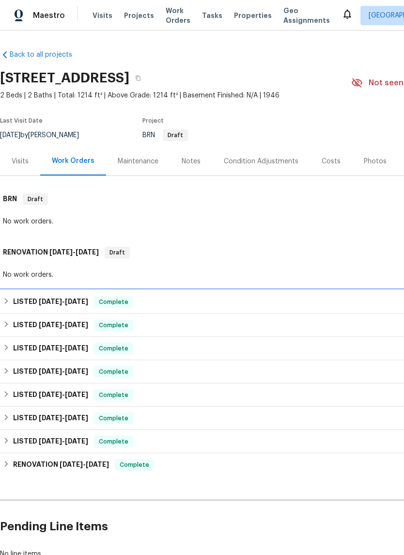
click at [124, 306] on span "Complete" at bounding box center [113, 302] width 37 height 10
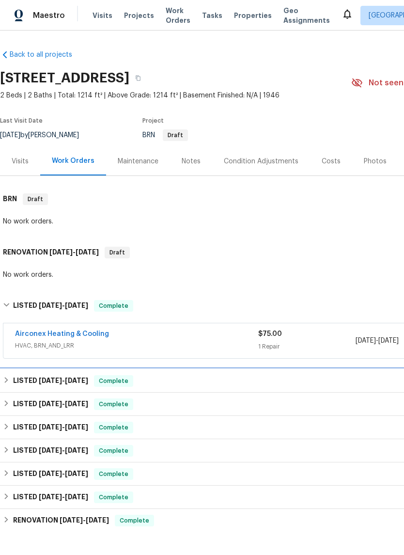
click at [34, 388] on div "LISTED [DATE] - [DATE] Complete" at bounding box center [274, 380] width 548 height 23
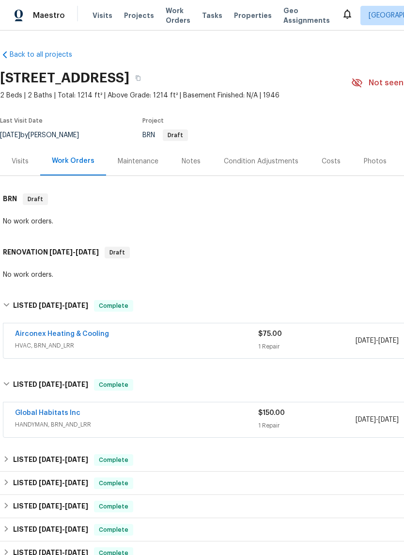
click at [32, 411] on link "Global Habitats Inc" at bounding box center [47, 413] width 65 height 7
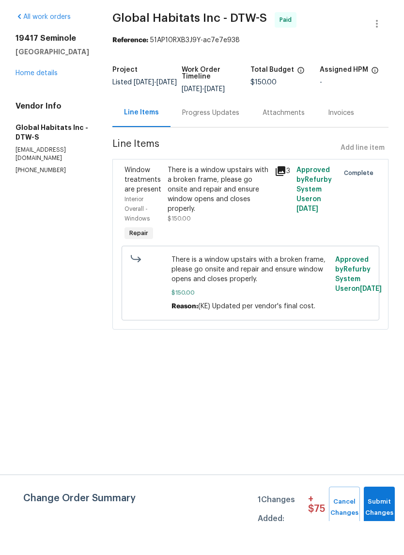
click at [197, 132] on div "Progress Updates" at bounding box center [211, 146] width 80 height 29
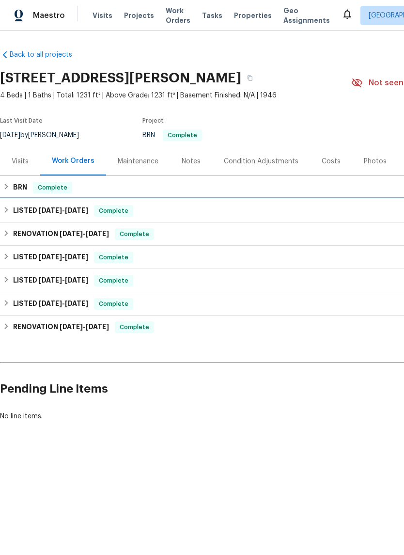
click at [113, 213] on span "Complete" at bounding box center [113, 211] width 37 height 10
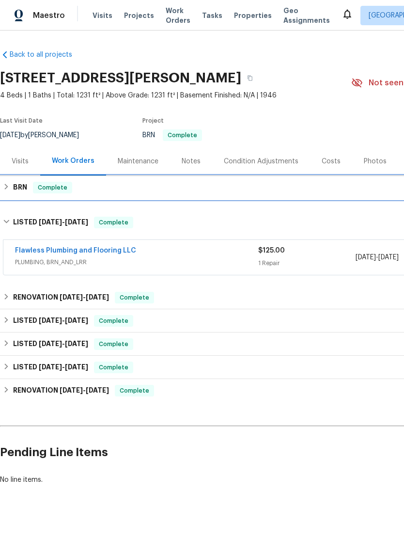
click at [110, 189] on div "BRN Complete" at bounding box center [274, 188] width 542 height 12
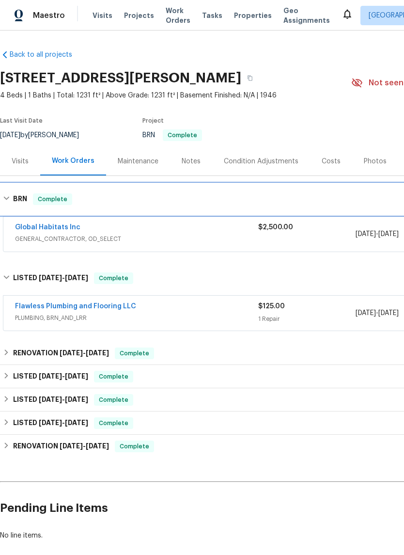
click at [115, 190] on div "BRN Complete" at bounding box center [274, 199] width 548 height 31
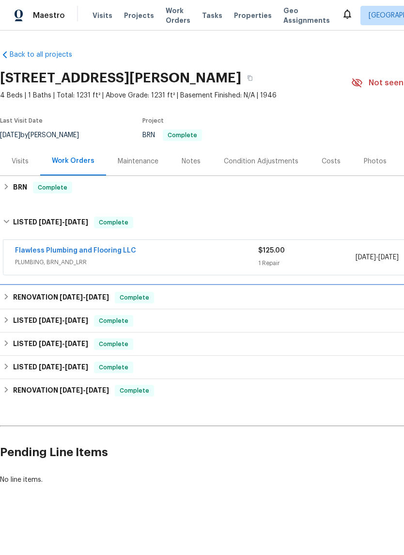
click at [176, 295] on div "RENOVATION [DATE] - [DATE] Complete" at bounding box center [274, 298] width 542 height 12
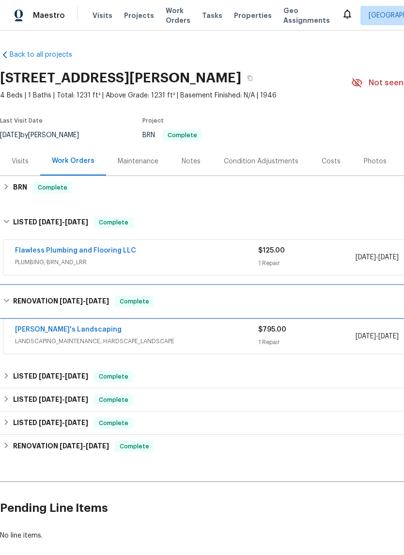
click at [228, 297] on div "RENOVATION [DATE] - [DATE] Complete" at bounding box center [274, 302] width 542 height 12
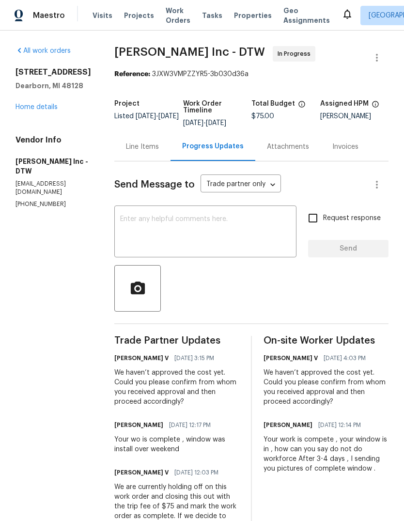
click at [54, 104] on link "Home details" at bounding box center [37, 107] width 42 height 7
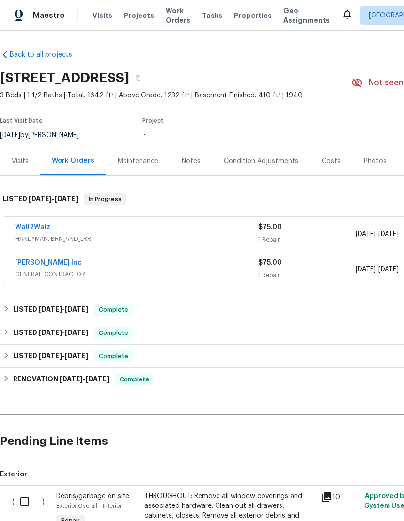
click at [61, 265] on link "[PERSON_NAME] Inc" at bounding box center [48, 262] width 67 height 7
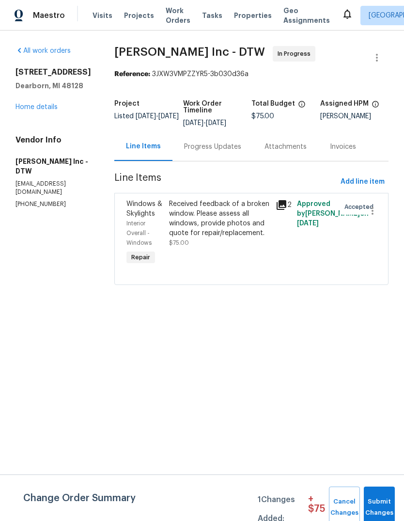
click at [221, 149] on div "Progress Updates" at bounding box center [212, 147] width 57 height 10
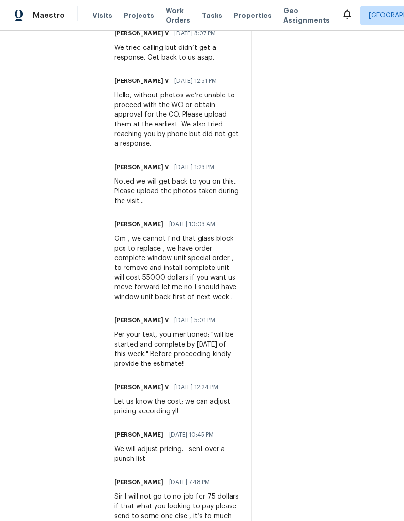
scroll to position [522, 0]
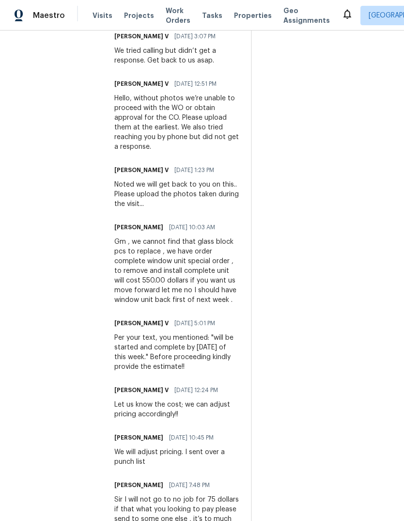
click at [243, 12] on span "Properties" at bounding box center [253, 16] width 38 height 10
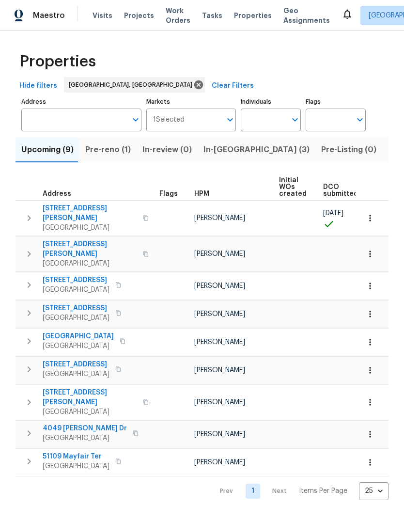
click at [229, 152] on span "In-reno (3)" at bounding box center [257, 150] width 106 height 14
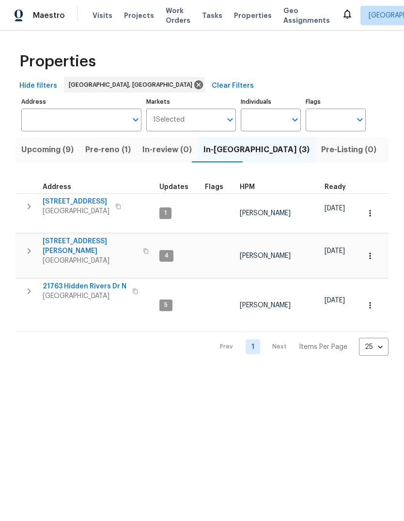
click at [110, 150] on span "Pre-reno (1)" at bounding box center [108, 150] width 46 height 14
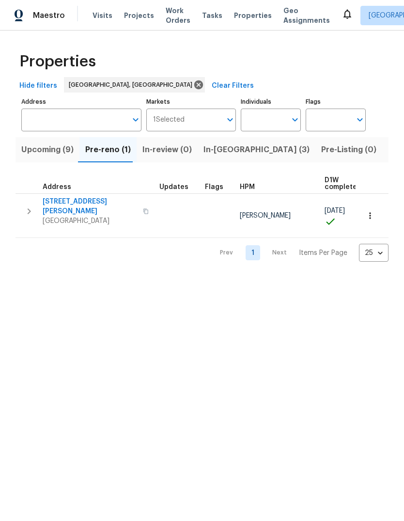
scroll to position [0, -3]
click at [229, 147] on span "In-reno (3)" at bounding box center [257, 150] width 106 height 14
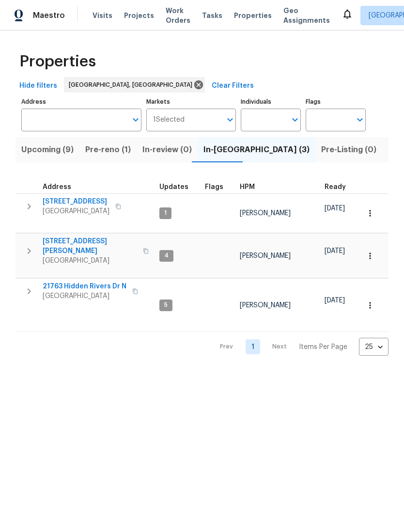
click at [388, 149] on span "Listed (14)" at bounding box center [408, 150] width 41 height 14
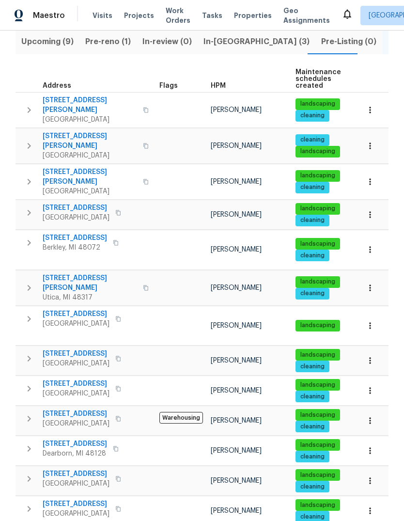
scroll to position [107, 0]
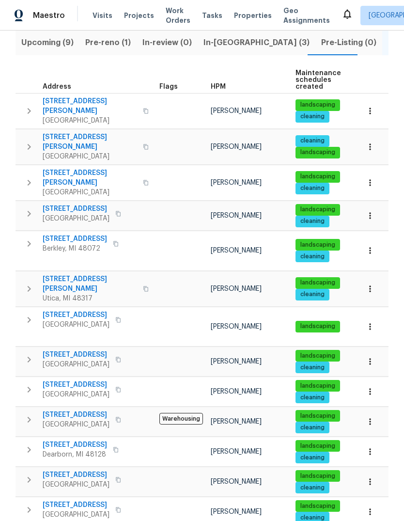
click at [88, 231] on td "1363 Edgewood Blvd Berkley, MI 48072" at bounding box center [86, 243] width 140 height 25
click at [90, 231] on td "1363 Edgewood Blvd Berkley, MI 48072" at bounding box center [86, 243] width 140 height 25
click at [105, 230] on td at bounding box center [273, 230] width 514 height 0
click at [90, 234] on span "1363 Edgewood Blvd" at bounding box center [75, 239] width 64 height 10
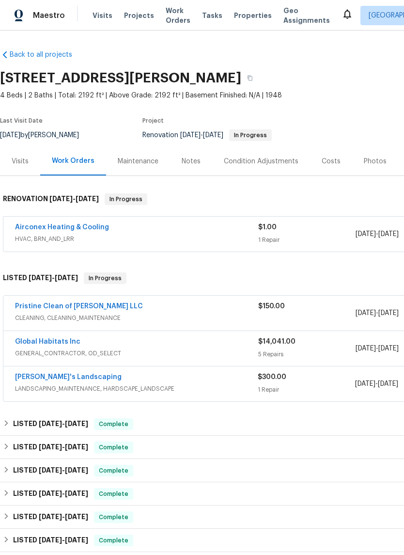
click at [72, 343] on link "Global Habitats Inc" at bounding box center [47, 341] width 65 height 7
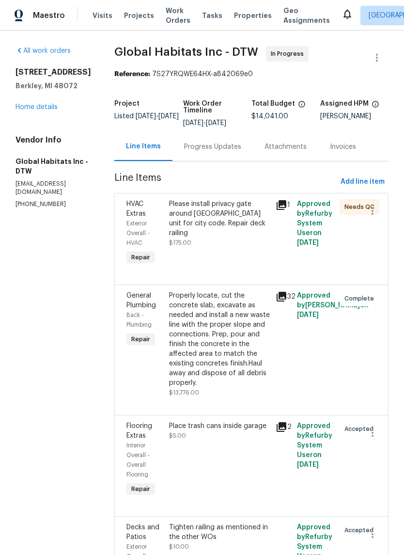
click at [218, 144] on div "Progress Updates" at bounding box center [212, 147] width 57 height 10
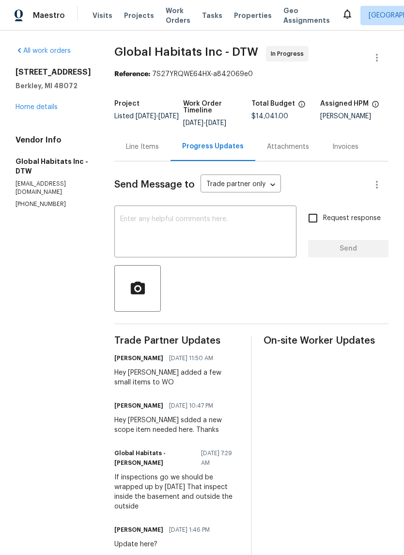
click at [41, 110] on link "Home details" at bounding box center [37, 107] width 42 height 7
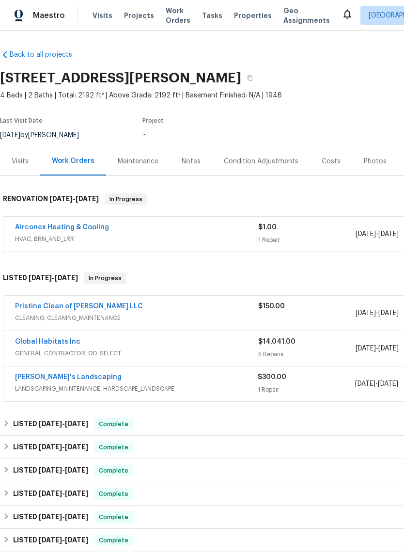
click at [188, 160] on div "Notes" at bounding box center [191, 162] width 19 height 10
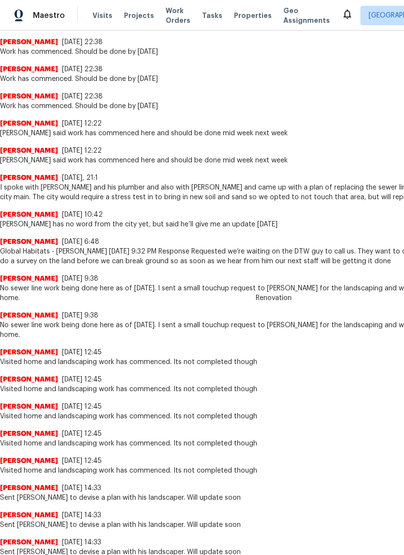
scroll to position [1110, 0]
click at [241, 15] on span "Properties" at bounding box center [253, 16] width 38 height 10
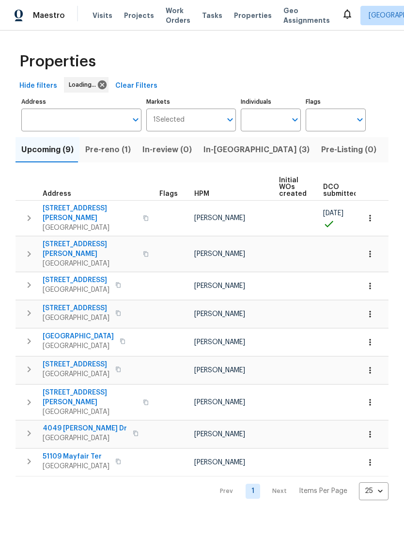
click at [388, 152] on span "Listed (14)" at bounding box center [408, 150] width 41 height 14
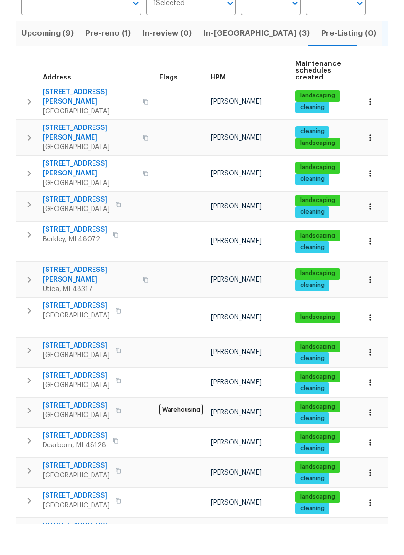
scroll to position [6, 0]
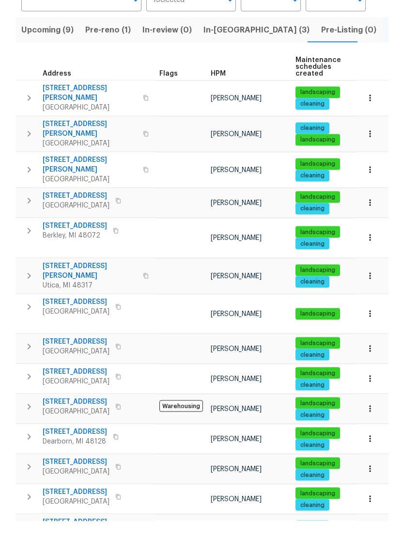
click at [96, 368] on td "[STREET_ADDRESS]" at bounding box center [86, 380] width 140 height 25
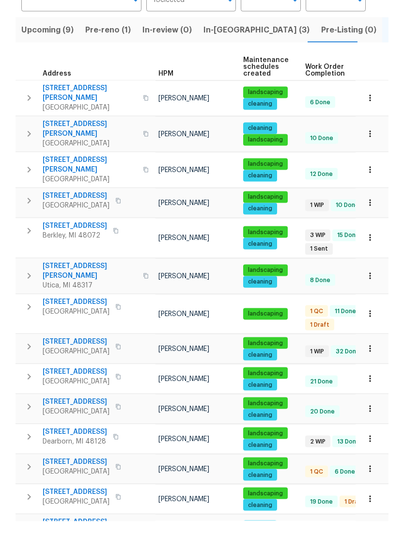
scroll to position [0, 11]
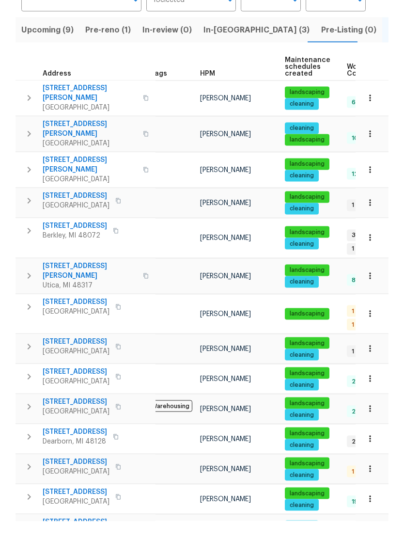
click at [75, 371] on span "[STREET_ADDRESS]" at bounding box center [76, 376] width 67 height 10
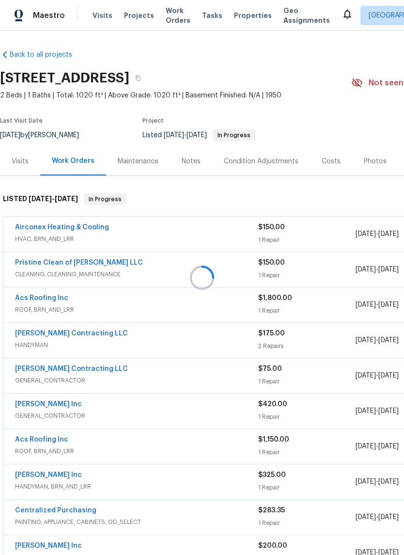
click at [194, 152] on div at bounding box center [202, 277] width 404 height 555
click at [198, 160] on div "Notes" at bounding box center [191, 162] width 19 height 10
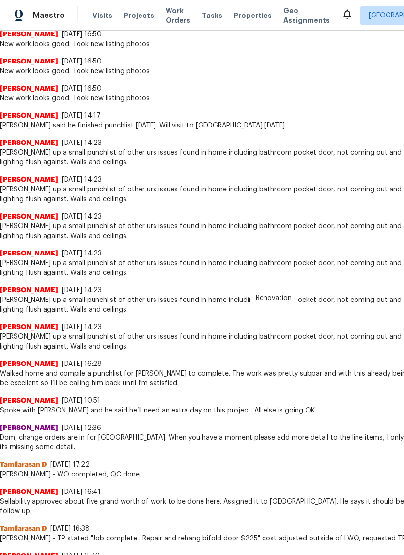
scroll to position [1205, 0]
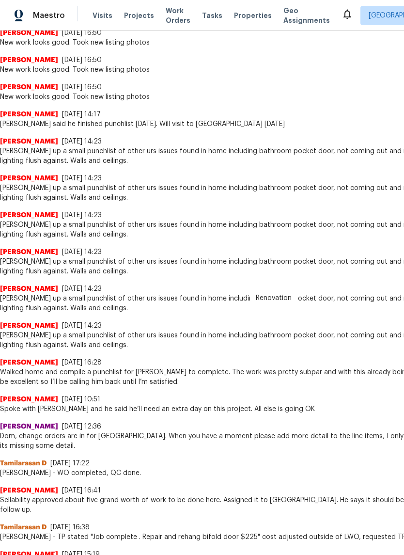
click at [234, 16] on span "Properties" at bounding box center [253, 16] width 38 height 10
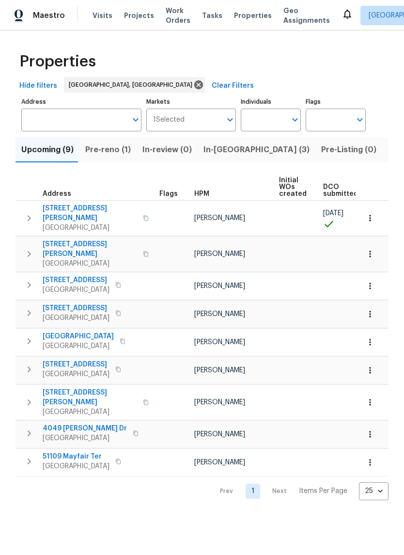
click at [388, 155] on span "Listed (14)" at bounding box center [408, 150] width 41 height 14
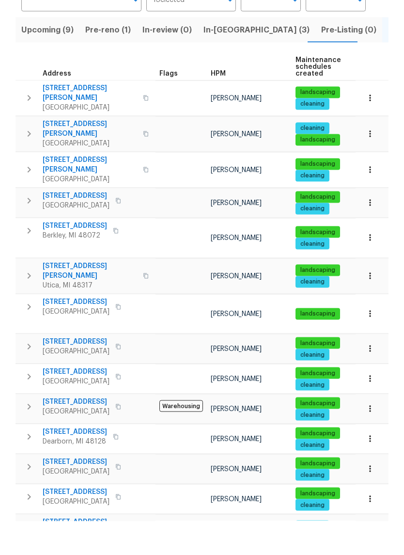
scroll to position [24, 0]
click at [82, 341] on span "Harper Woods, MI 48225" at bounding box center [76, 346] width 67 height 10
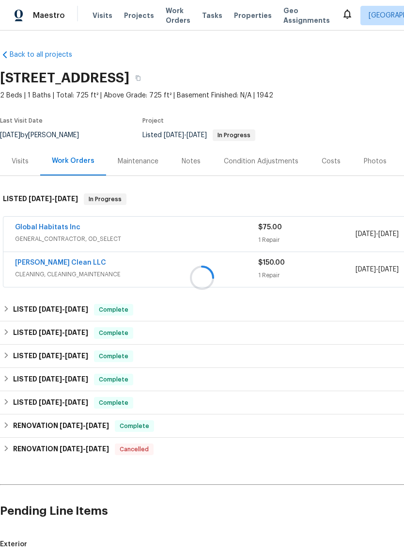
click at [199, 158] on div "Notes" at bounding box center [191, 161] width 42 height 29
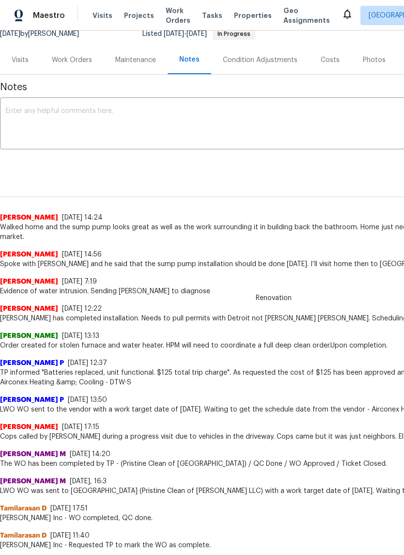
scroll to position [100, 0]
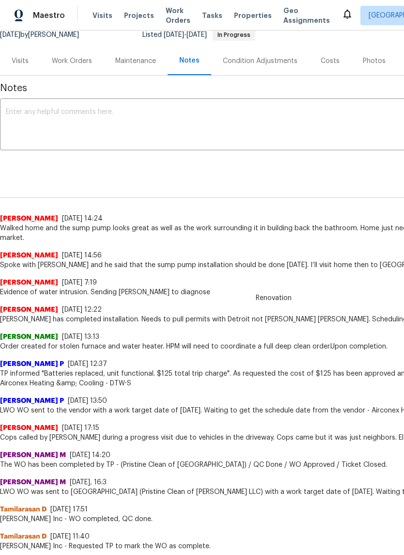
click at [237, 20] on span "Properties" at bounding box center [253, 16] width 38 height 10
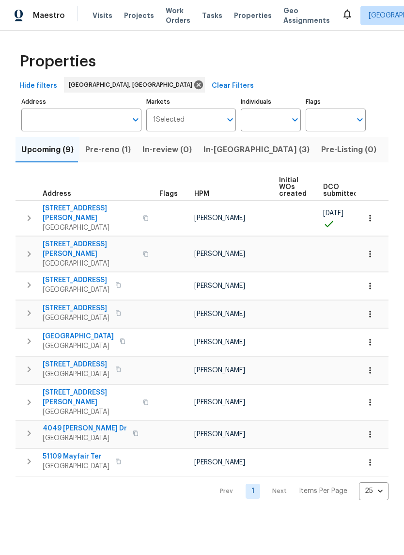
click at [388, 154] on span "Listed (14)" at bounding box center [408, 150] width 41 height 14
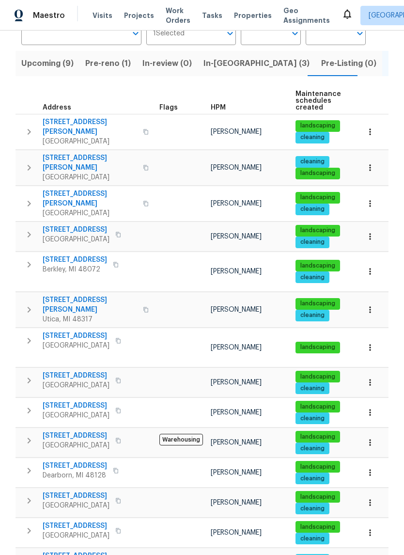
scroll to position [86, 0]
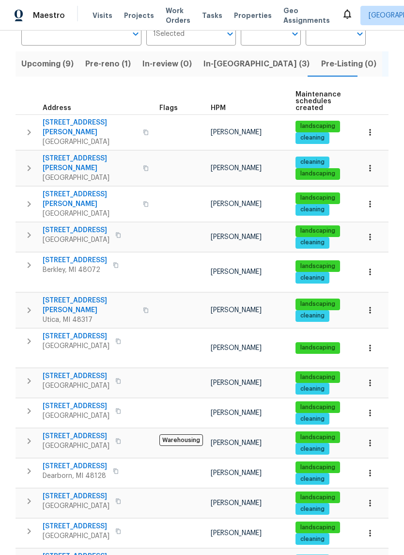
click at [64, 401] on span "[STREET_ADDRESS]" at bounding box center [76, 406] width 67 height 10
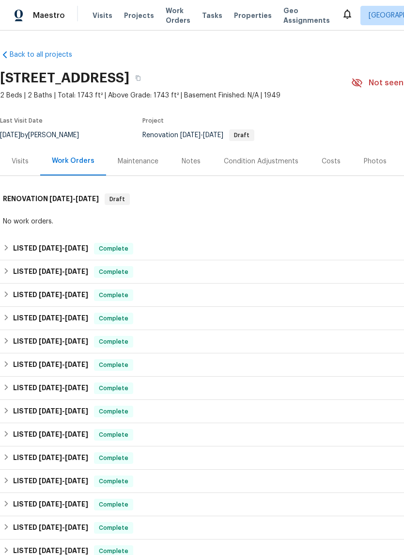
click at [195, 157] on div "Notes" at bounding box center [191, 162] width 19 height 10
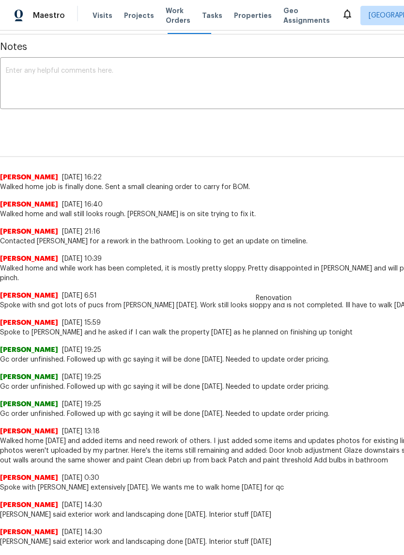
scroll to position [142, 0]
click at [239, 20] on span "Properties" at bounding box center [253, 16] width 38 height 10
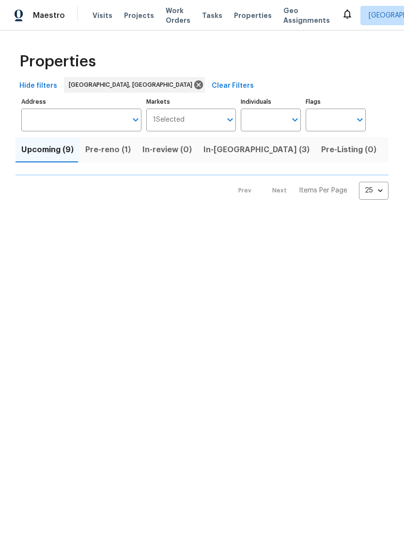
click at [388, 151] on span "Listed (14)" at bounding box center [408, 150] width 41 height 14
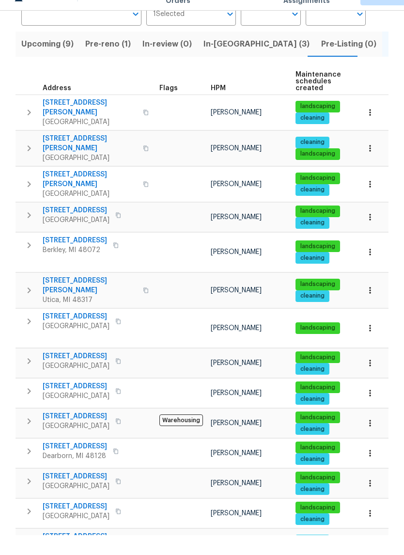
scroll to position [24, 0]
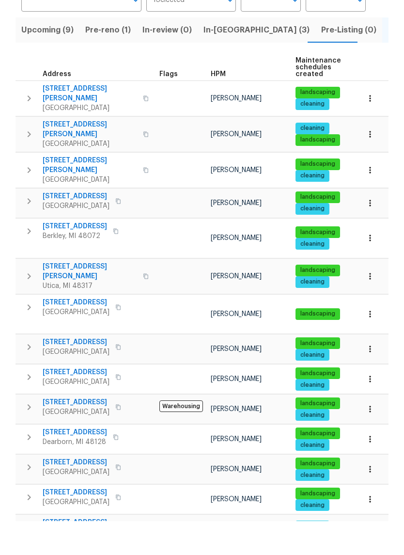
click at [103, 489] on td "830 Dartmouth Dr Rochester Hills, MI 48307" at bounding box center [86, 501] width 140 height 25
click at [99, 458] on tr "23112 Marlboro St Dearborn, MI 48128 Dominic Herron landscaping cleaning 2 WIP …" at bounding box center [273, 473] width 514 height 30
click at [66, 501] on span "Rochester Hills, MI 48307" at bounding box center [76, 506] width 67 height 10
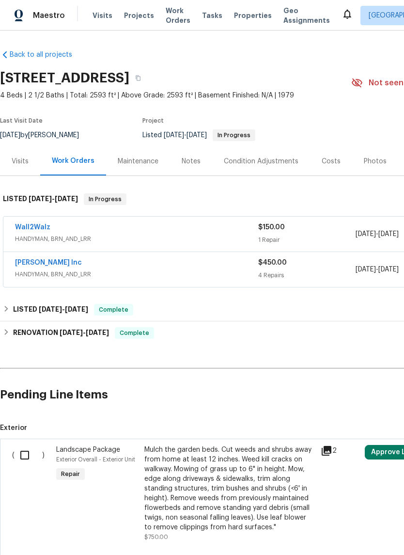
click at [195, 160] on div "Notes" at bounding box center [191, 162] width 19 height 10
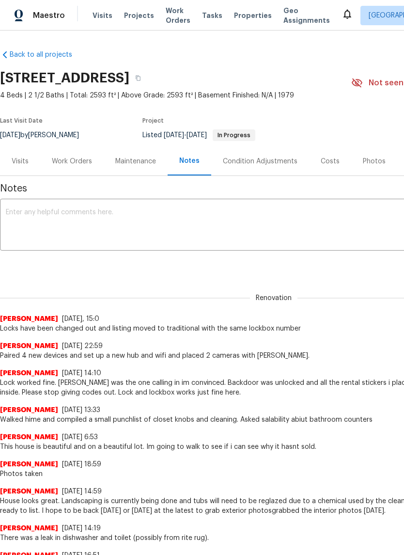
click at [245, 14] on span "Properties" at bounding box center [253, 16] width 38 height 10
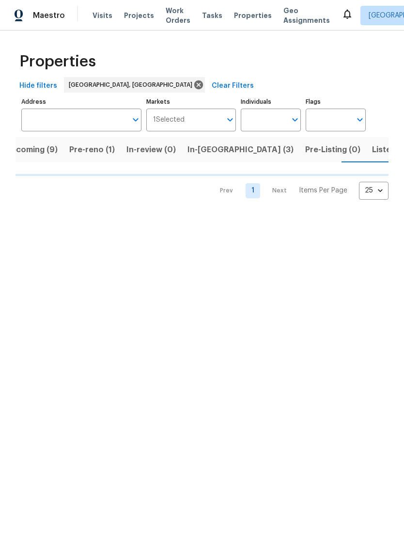
scroll to position [0, 16]
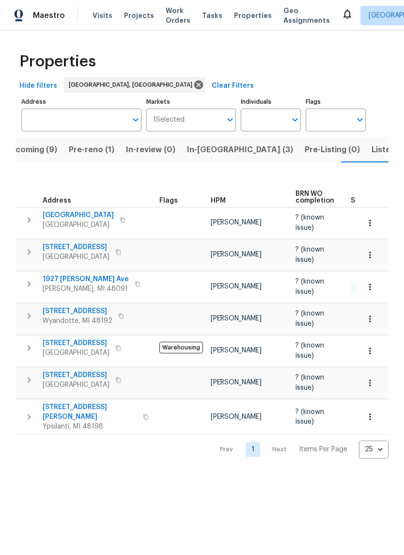
click at [81, 370] on span "23880 Moritz St" at bounding box center [76, 375] width 67 height 10
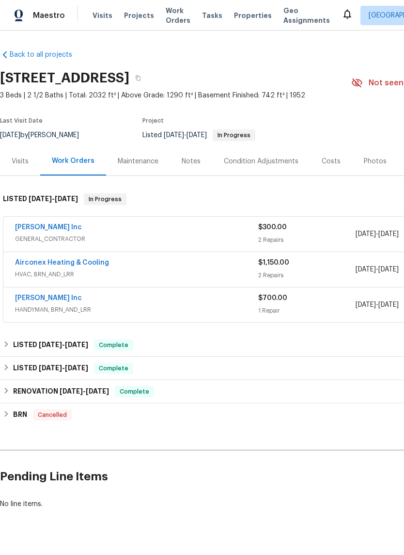
click at [253, 19] on span "Properties" at bounding box center [253, 16] width 38 height 10
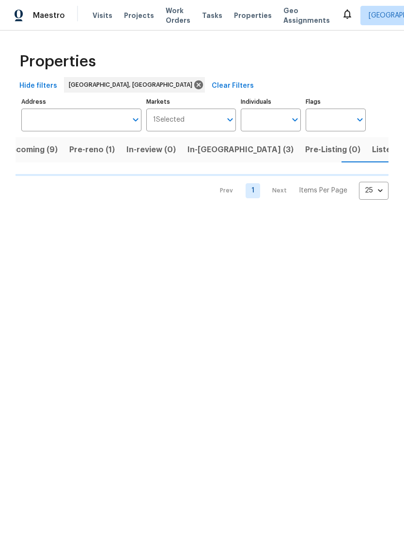
scroll to position [0, 16]
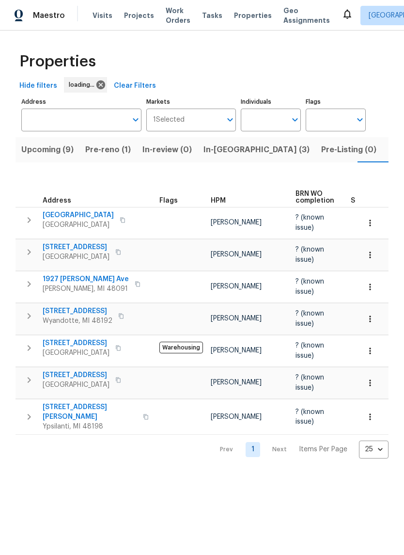
scroll to position [0, 16]
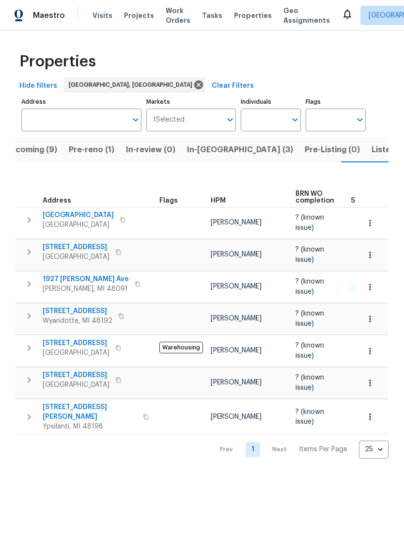
click at [75, 370] on span "[STREET_ADDRESS]" at bounding box center [76, 375] width 67 height 10
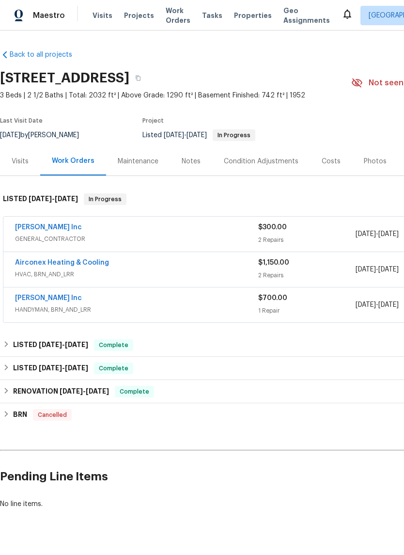
click at [187, 160] on div "Notes" at bounding box center [191, 162] width 19 height 10
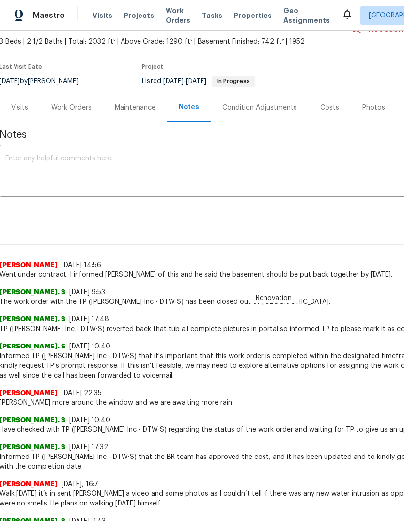
scroll to position [44, 0]
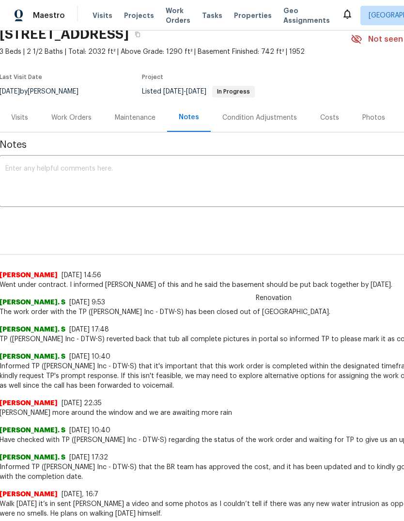
click at [239, 16] on span "Properties" at bounding box center [253, 16] width 38 height 10
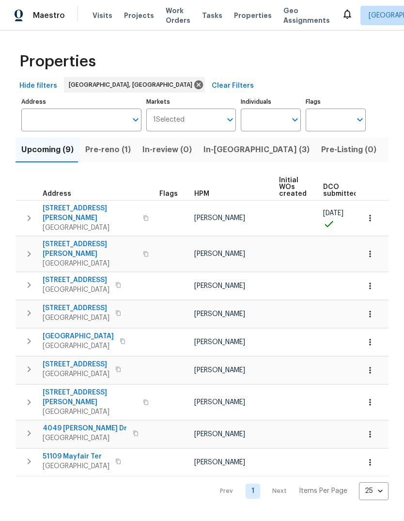
click at [388, 148] on span "Listed (14)" at bounding box center [408, 150] width 41 height 14
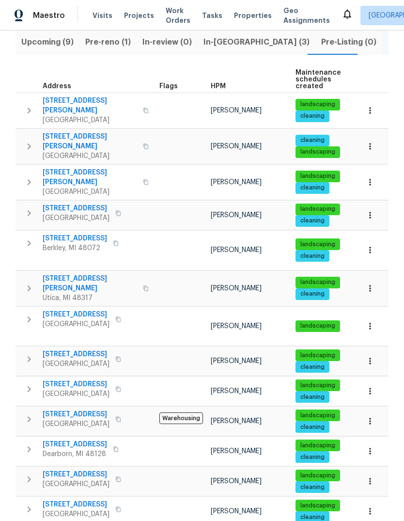
scroll to position [107, 0]
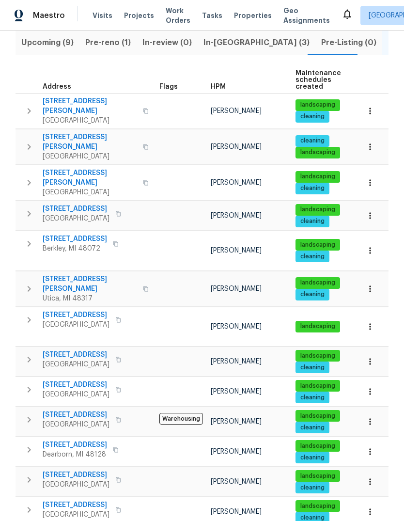
click at [94, 310] on span "[STREET_ADDRESS]" at bounding box center [76, 315] width 67 height 10
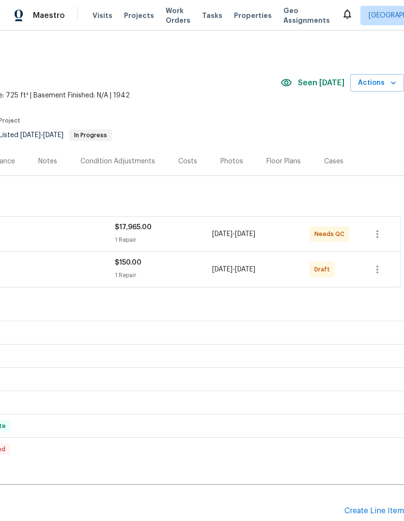
scroll to position [0, 143]
click at [379, 272] on icon "button" at bounding box center [378, 270] width 12 height 12
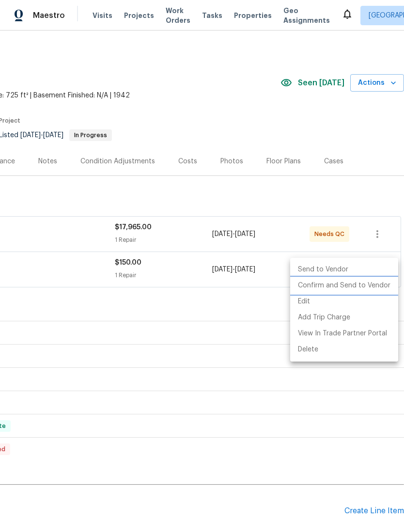
click at [363, 291] on li "Confirm and Send to Vendor" at bounding box center [344, 286] width 108 height 16
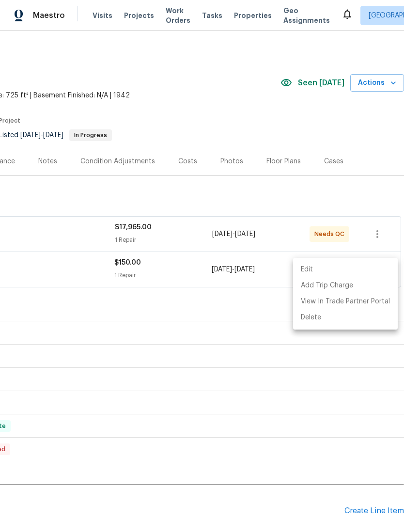
click at [284, 195] on div at bounding box center [202, 260] width 404 height 521
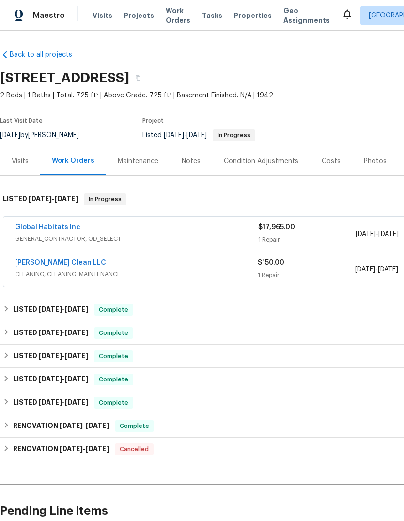
scroll to position [0, 0]
click at [54, 230] on link "Global Habitats Inc" at bounding box center [47, 227] width 65 height 7
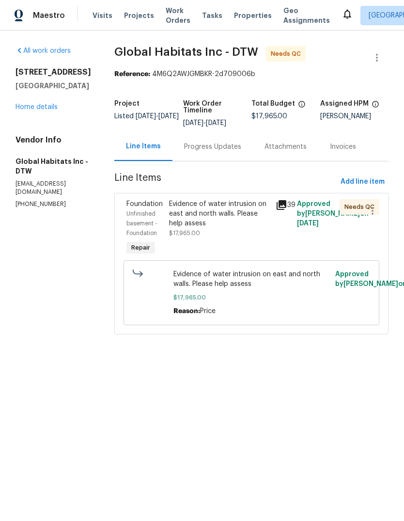
click at [206, 160] on div "Progress Updates" at bounding box center [213, 146] width 80 height 29
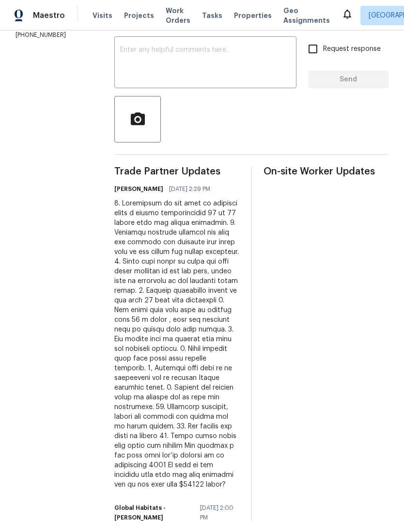
scroll to position [237, 0]
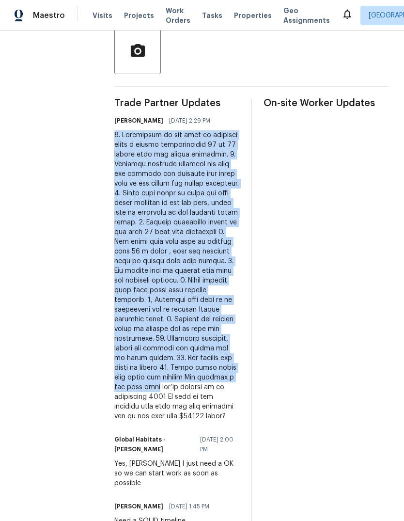
copy div "1. Jackhammer at the base of basement walls a trench approximately 12 to 15 inc…"
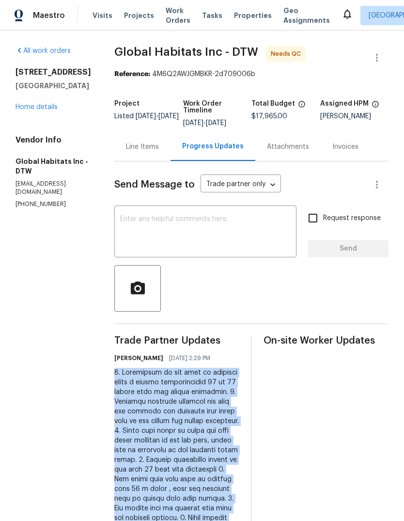
scroll to position [0, 0]
click at [138, 147] on div "Line Items" at bounding box center [142, 147] width 33 height 10
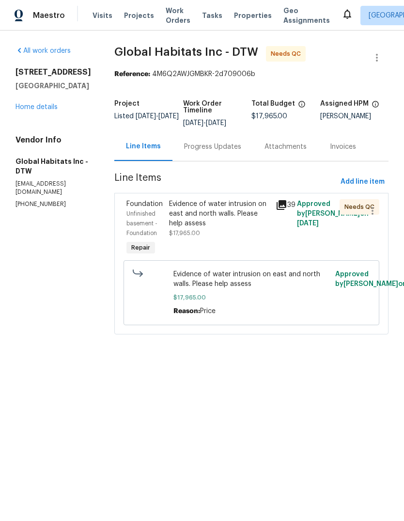
click at [233, 202] on div "Evidence of water intrusion on east and north walls. Please help assess" at bounding box center [219, 213] width 101 height 29
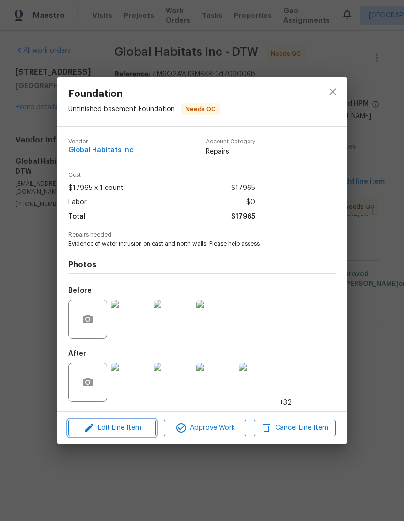
click at [150, 423] on span "Edit Line Item" at bounding box center [112, 428] width 82 height 12
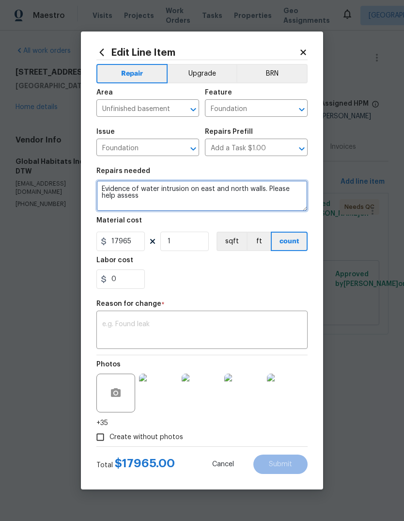
click at [208, 184] on textarea "Evidence of water intrusion on east and north walls. Please help assess" at bounding box center [201, 195] width 211 height 31
click at [208, 181] on textarea "Evidence of water intrusion on east and north walls. Please help assess" at bounding box center [201, 195] width 211 height 31
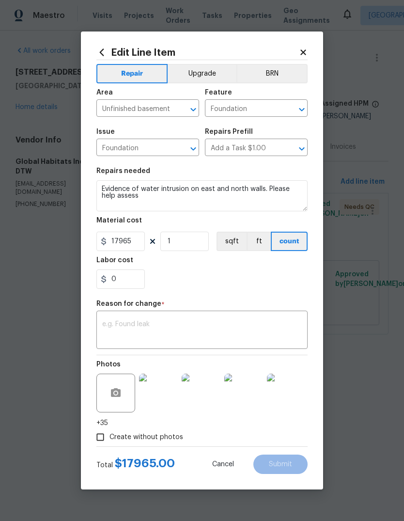
click at [206, 180] on div "Repairs needed" at bounding box center [201, 174] width 211 height 13
click at [214, 182] on textarea "Evidence of water intrusion on east and north walls. Please help assess" at bounding box center [201, 195] width 211 height 31
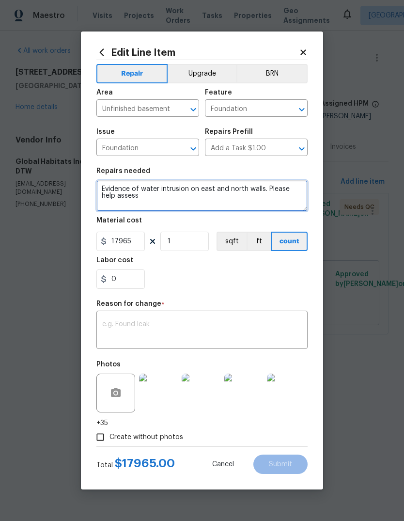
click at [212, 180] on div "Repairs needed" at bounding box center [201, 174] width 211 height 13
click at [214, 185] on textarea "Evidence of water intrusion on east and north walls. Please help assess" at bounding box center [201, 195] width 211 height 31
click at [214, 184] on textarea "Evidence of water intrusion on east and north walls. Please help assess" at bounding box center [201, 195] width 211 height 31
click at [211, 192] on textarea "Evidence of water intrusion on east and north walls. Please help assess" at bounding box center [201, 195] width 211 height 31
click at [211, 191] on textarea "Evidence of water intrusion on east and north walls. Please help assess" at bounding box center [201, 195] width 211 height 31
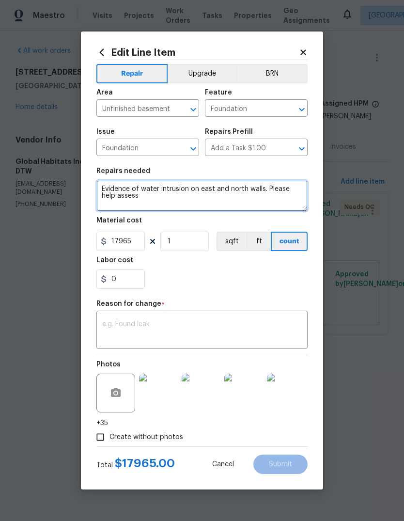
click at [209, 189] on textarea "Evidence of water intrusion on east and north walls. Please help assess" at bounding box center [201, 195] width 211 height 31
paste textarea "1. Jackhammer at the base of basement walls a trench approximately 12 to 15 inc…"
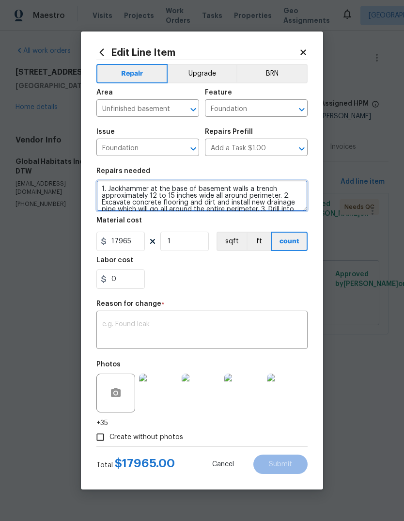
scroll to position [88, 0]
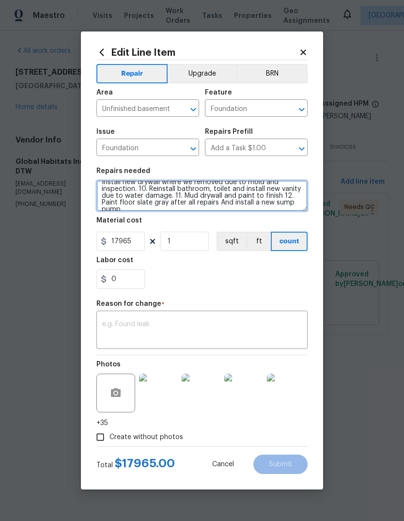
type textarea "1. Jackhammer at the base of basement walls a trench approximately 12 to 15 inc…"
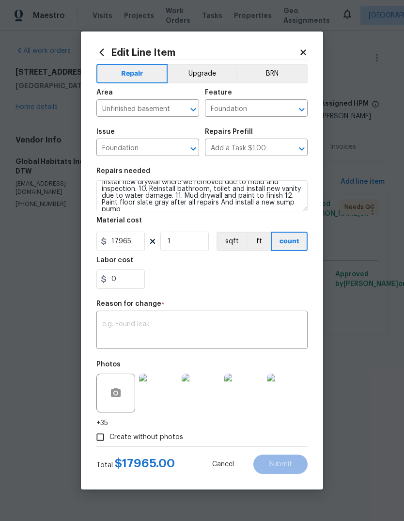
click at [277, 284] on div "0" at bounding box center [201, 278] width 211 height 19
click at [257, 332] on textarea at bounding box center [202, 331] width 200 height 20
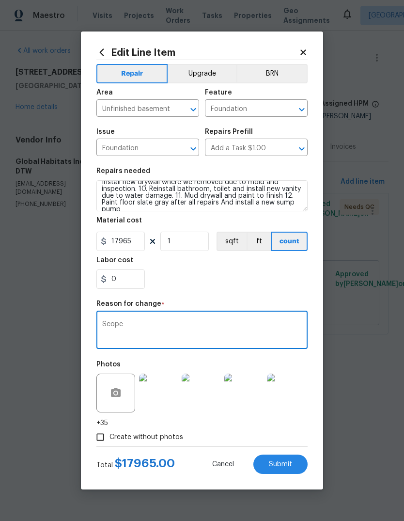
type textarea "Scope"
click at [291, 468] on span "Submit" at bounding box center [280, 464] width 23 height 7
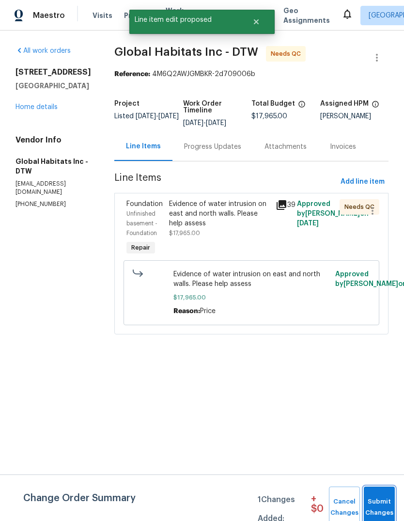
click at [382, 498] on span "Submit Changes" at bounding box center [379, 507] width 21 height 22
